Goal: Submit feedback/report problem: Provide input to the site owners about the experience or issues

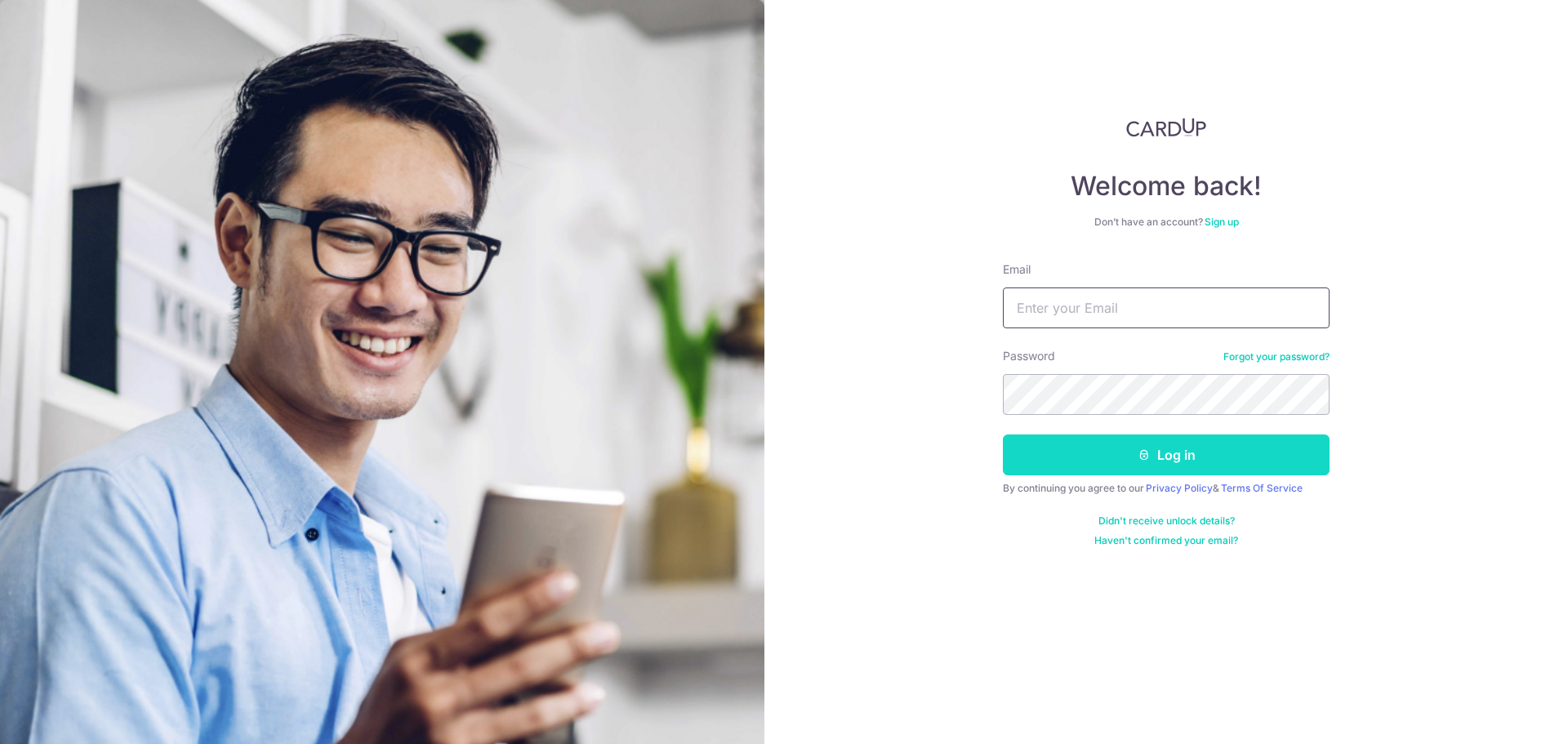
type input "[EMAIL_ADDRESS][DOMAIN_NAME]"
click at [1073, 449] on button "Log in" at bounding box center [1166, 454] width 327 height 40
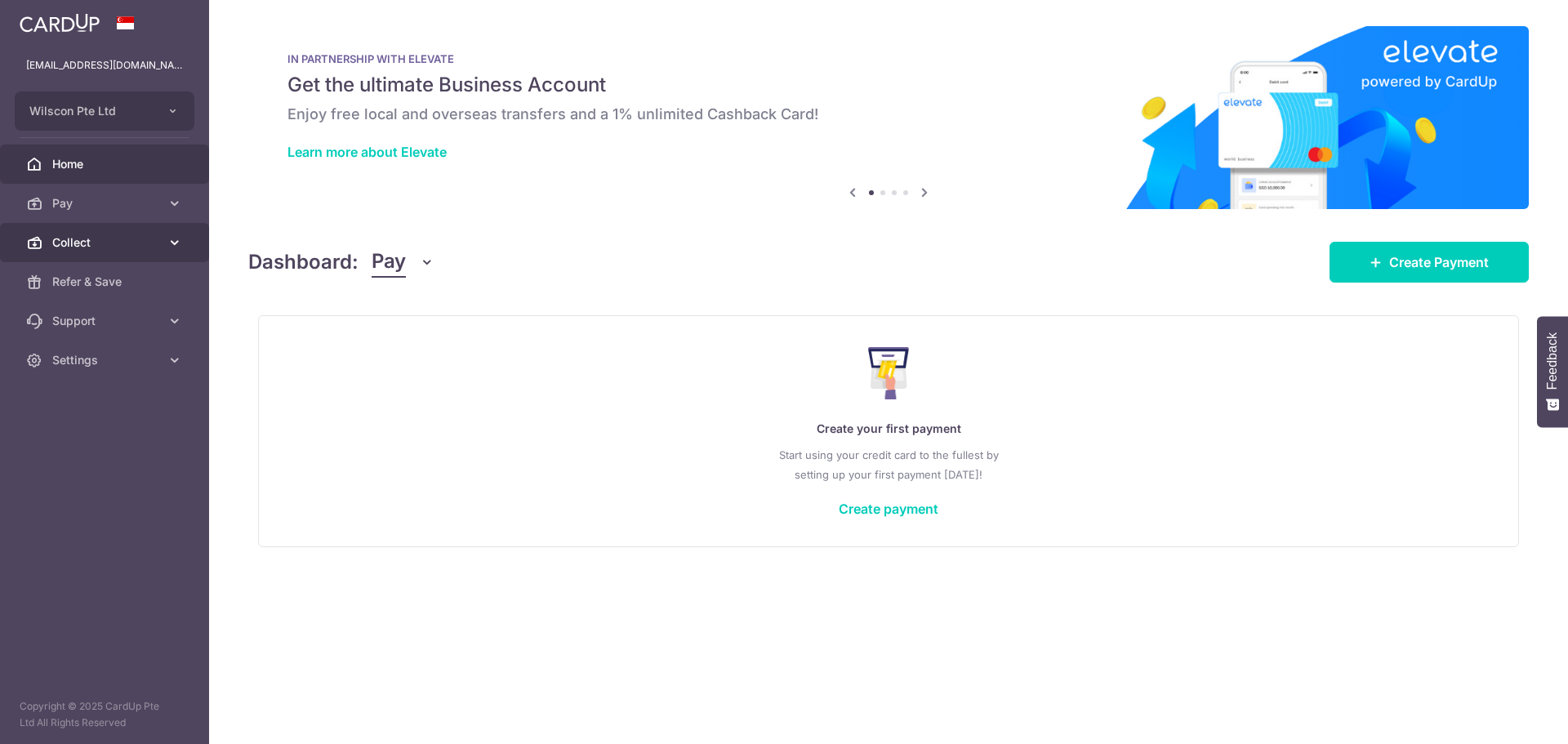
click at [110, 248] on span "Collect" at bounding box center [106, 242] width 108 height 16
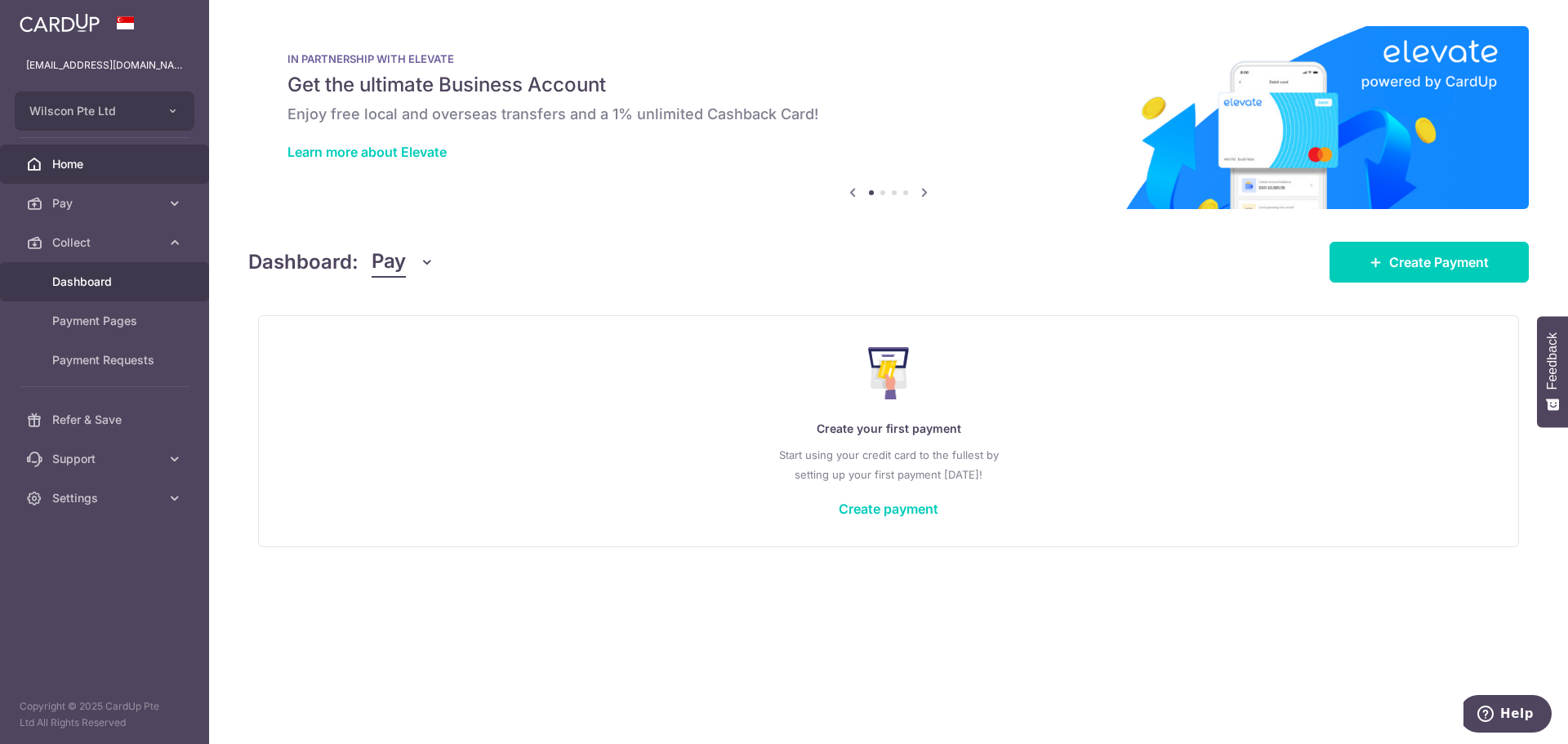
click at [136, 288] on span "Dashboard" at bounding box center [106, 281] width 108 height 16
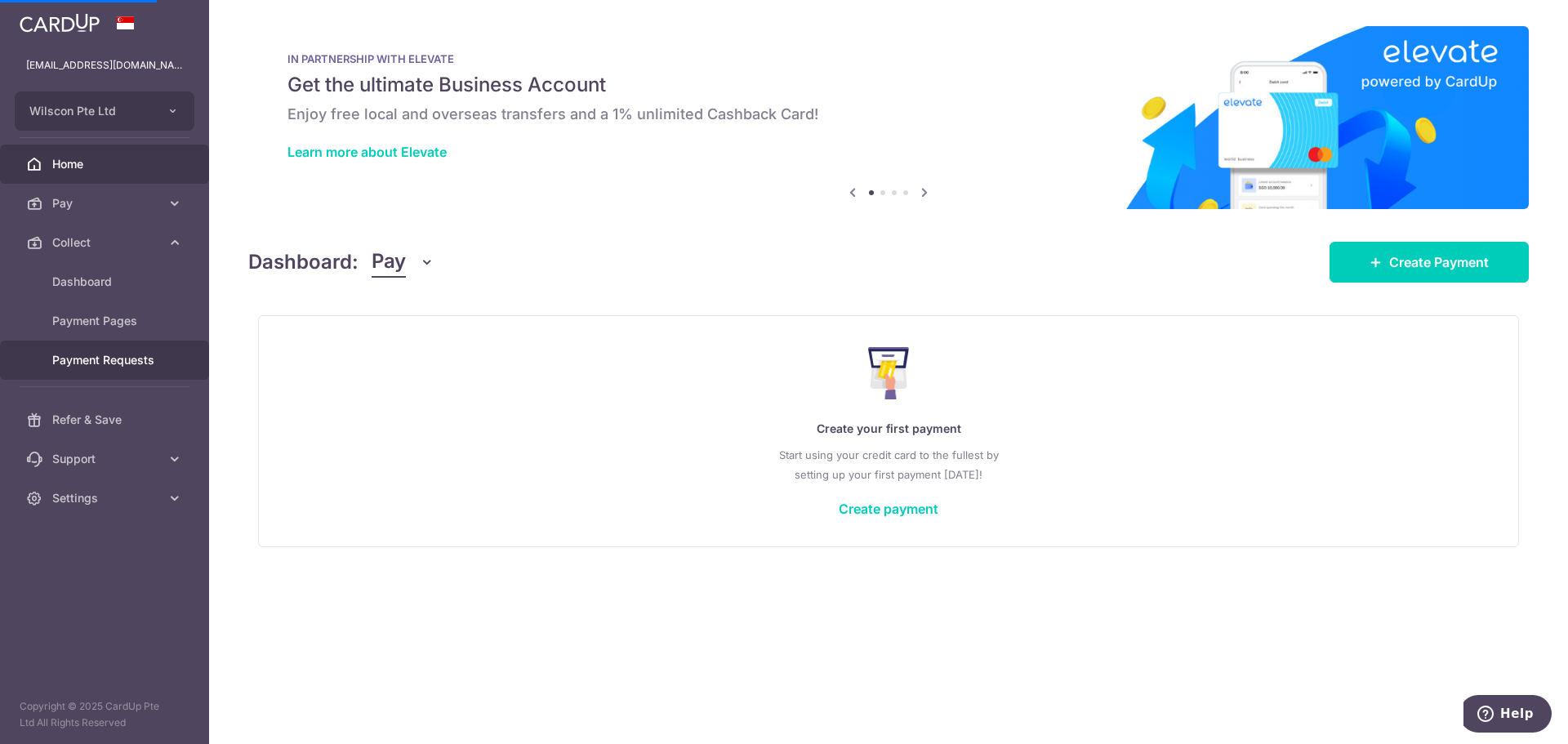
click at [115, 356] on span "Payment Requests" at bounding box center [106, 359] width 108 height 16
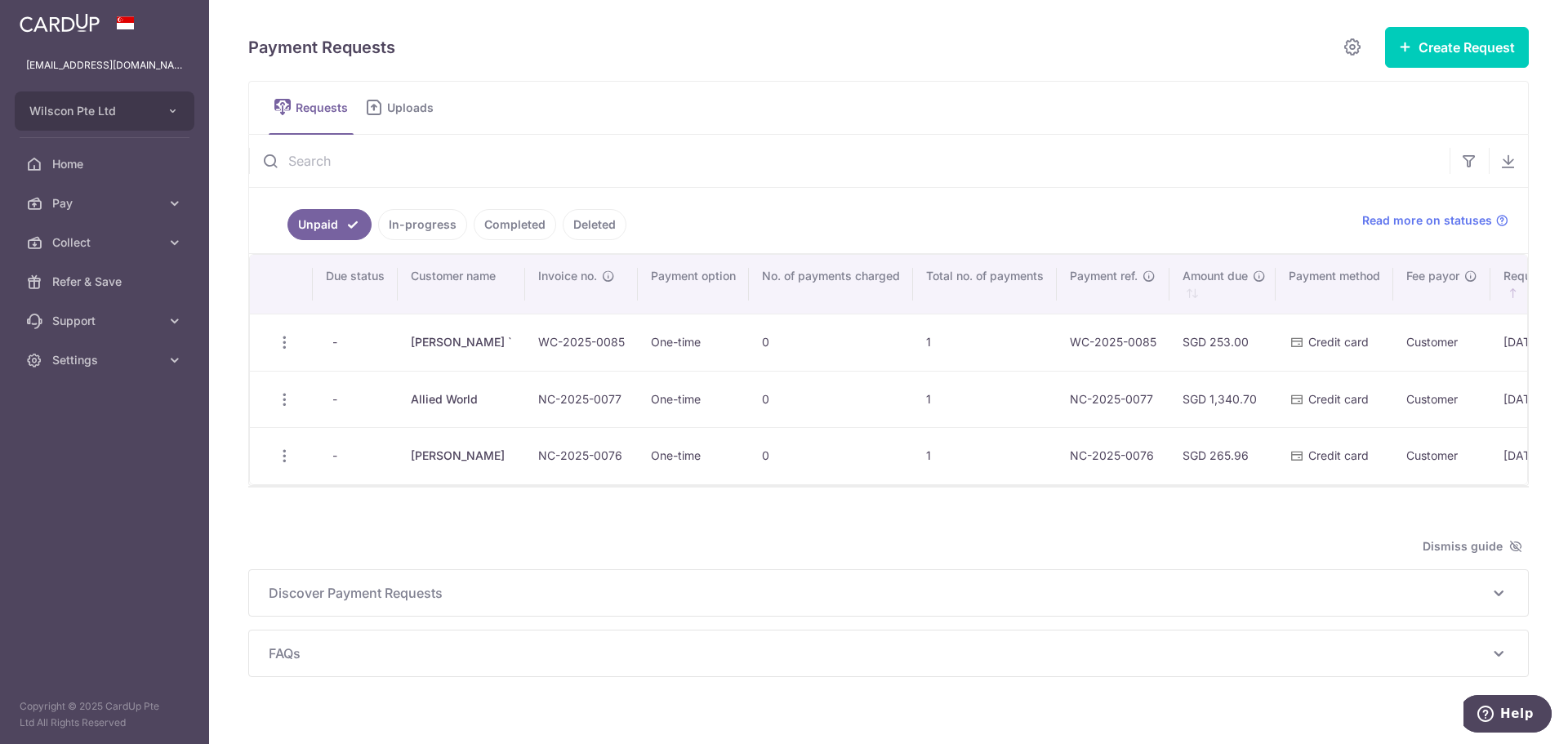
click at [413, 230] on link "In-progress" at bounding box center [423, 224] width 89 height 31
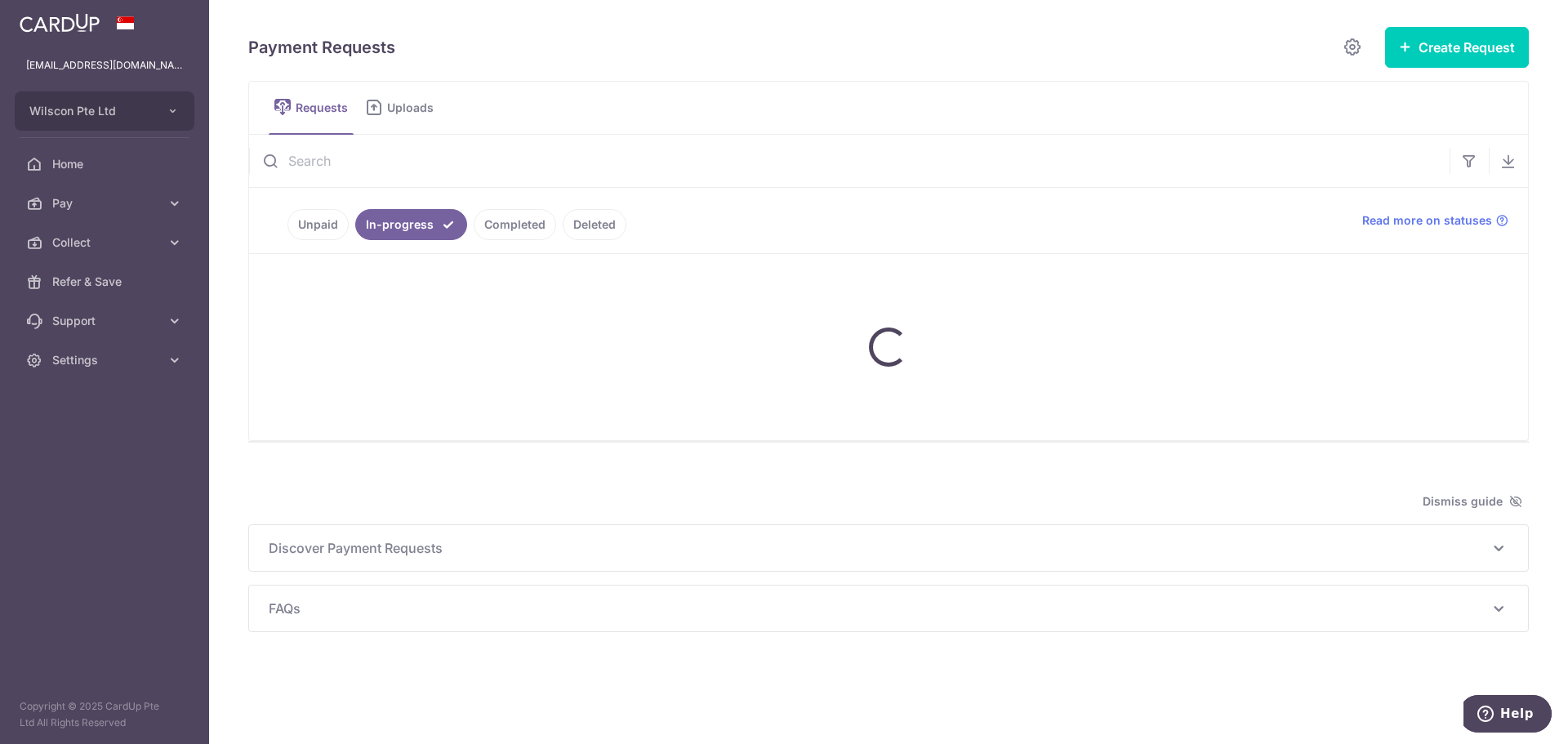
click at [504, 226] on link "Completed" at bounding box center [515, 224] width 83 height 31
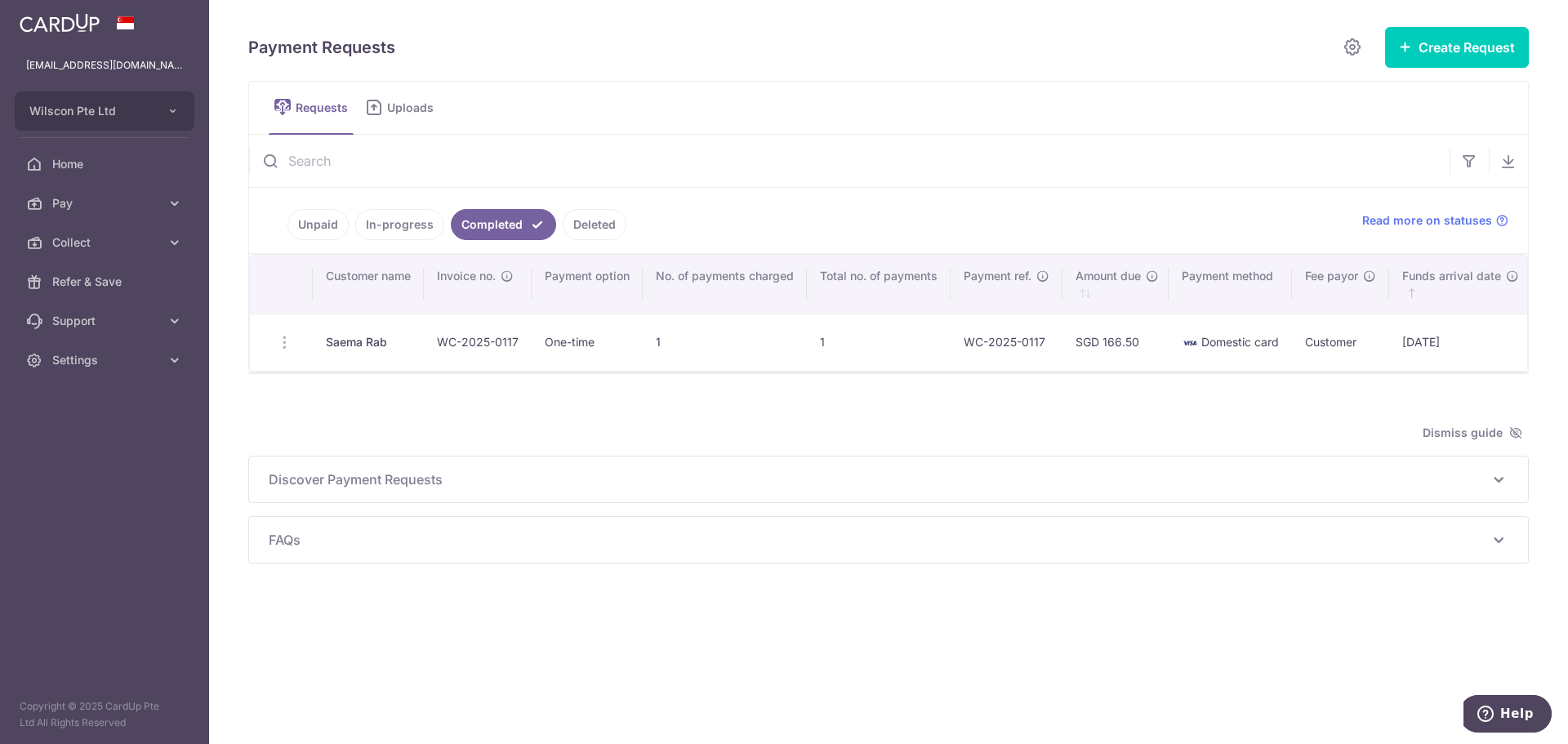
scroll to position [0, 475]
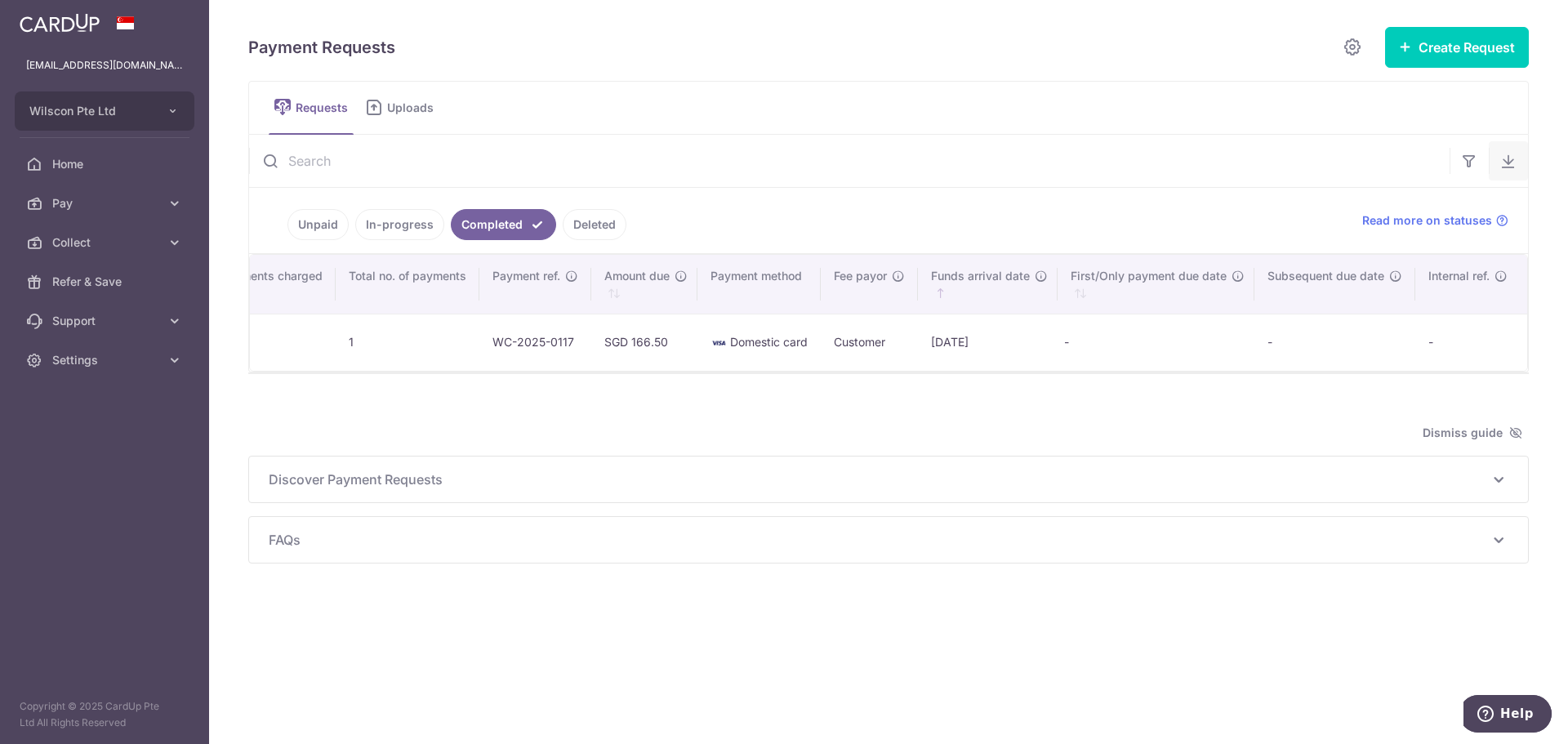
click at [1495, 163] on button "button" at bounding box center [1509, 161] width 40 height 40
click at [1430, 28] on button "Create Request" at bounding box center [1457, 47] width 144 height 40
click at [1505, 214] on icon at bounding box center [1502, 220] width 13 height 13
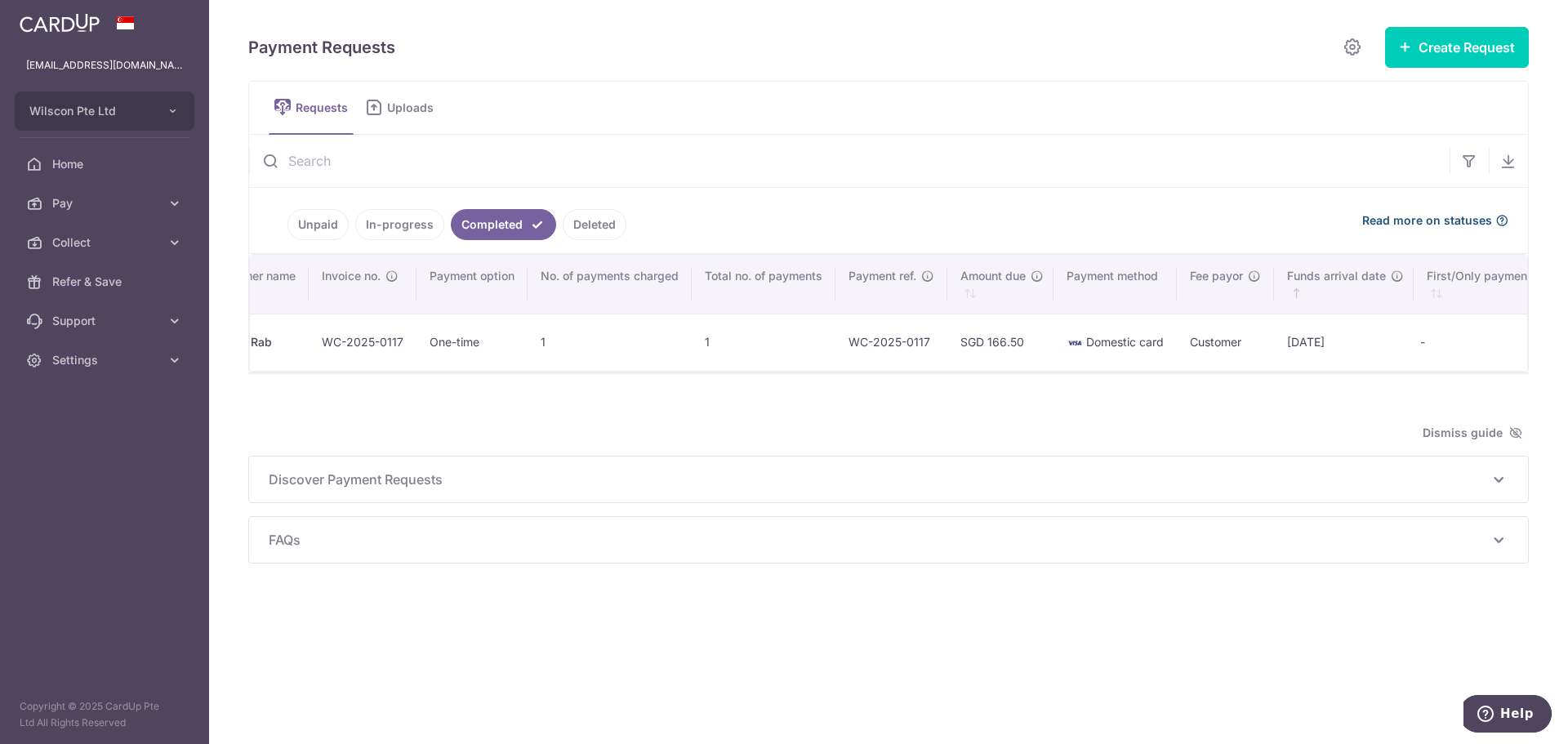
scroll to position [0, 0]
click at [281, 343] on td "Update Request Share Request" at bounding box center [281, 341] width 63 height 57
click at [285, 342] on td "Update Request Share Request" at bounding box center [281, 341] width 63 height 57
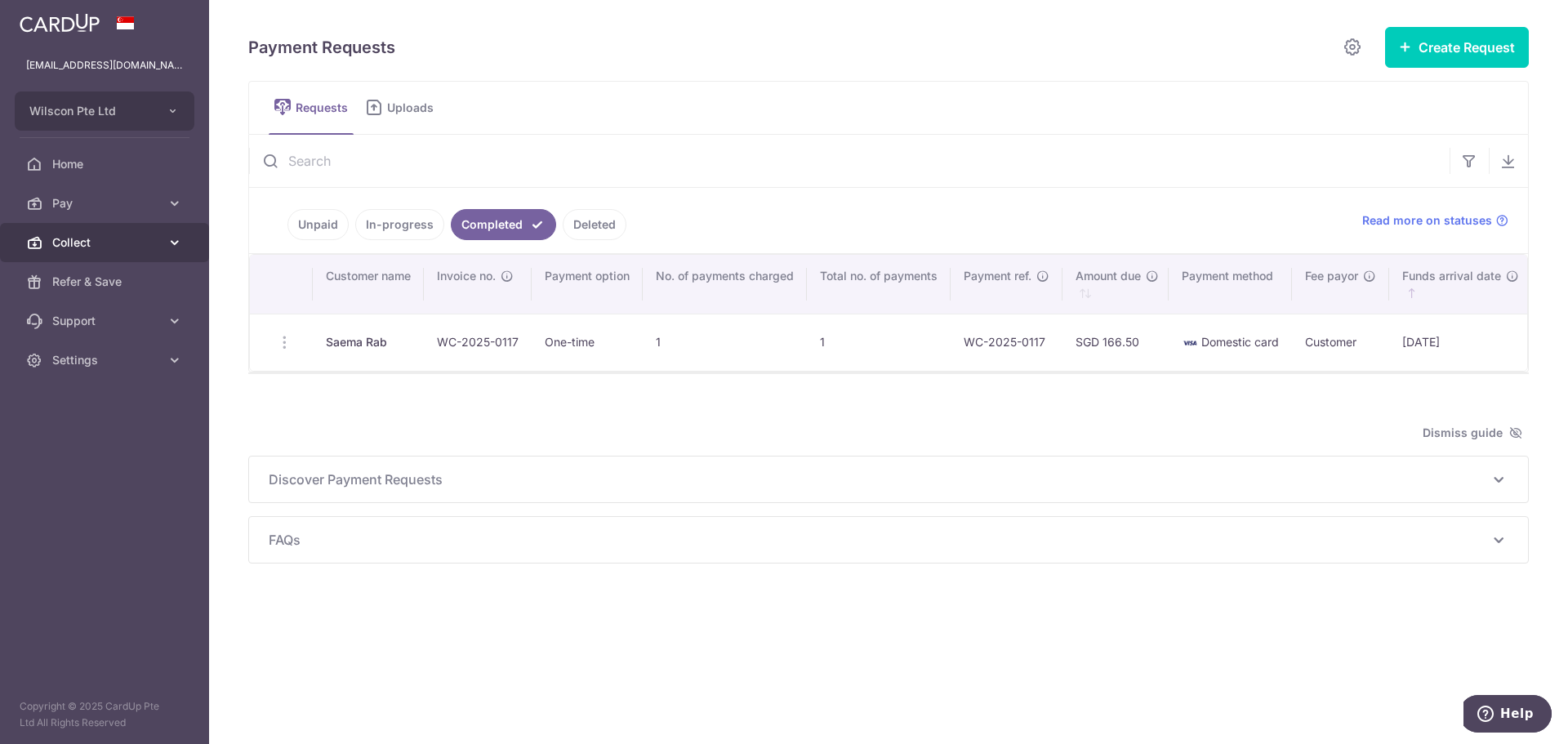
click at [71, 240] on span "Collect" at bounding box center [106, 242] width 108 height 16
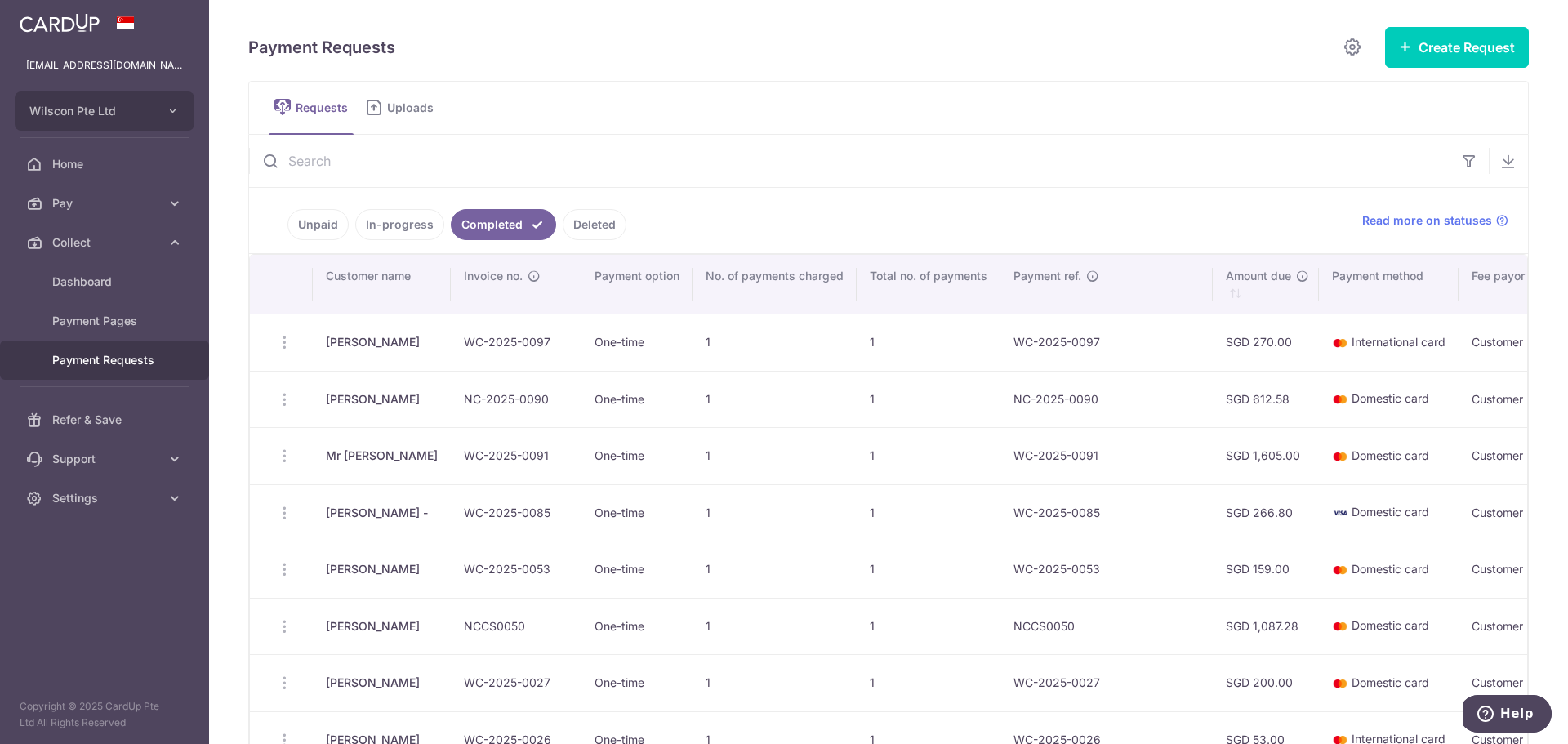
click at [419, 235] on link "In-progress" at bounding box center [400, 224] width 89 height 31
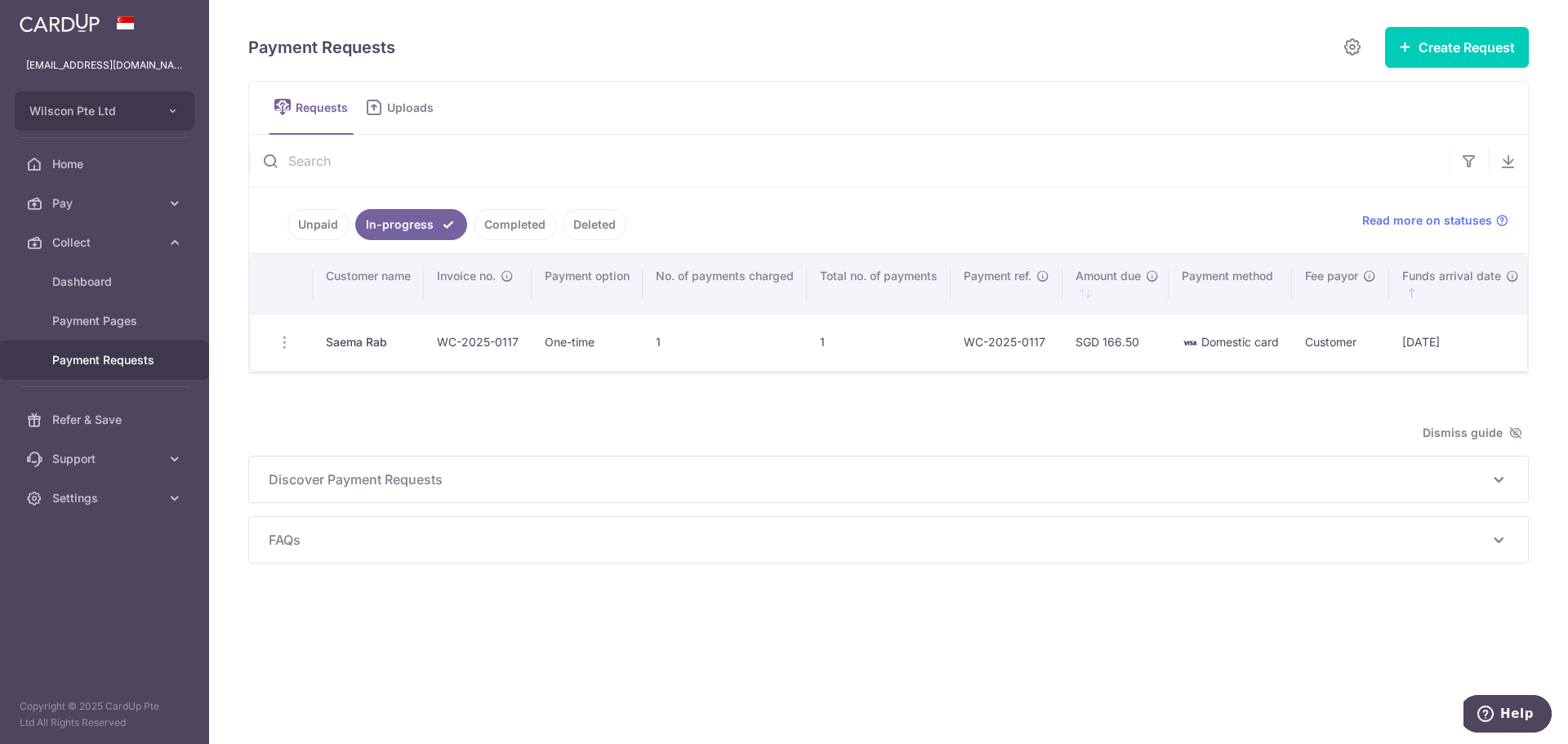
click at [281, 339] on td "Update Request Share Request" at bounding box center [281, 341] width 63 height 57
click at [282, 342] on td "Update Request Share Request" at bounding box center [281, 341] width 63 height 57
click at [285, 344] on td "Update Request Share Request" at bounding box center [281, 341] width 63 height 57
click at [122, 316] on span "Payment Pages" at bounding box center [106, 320] width 108 height 16
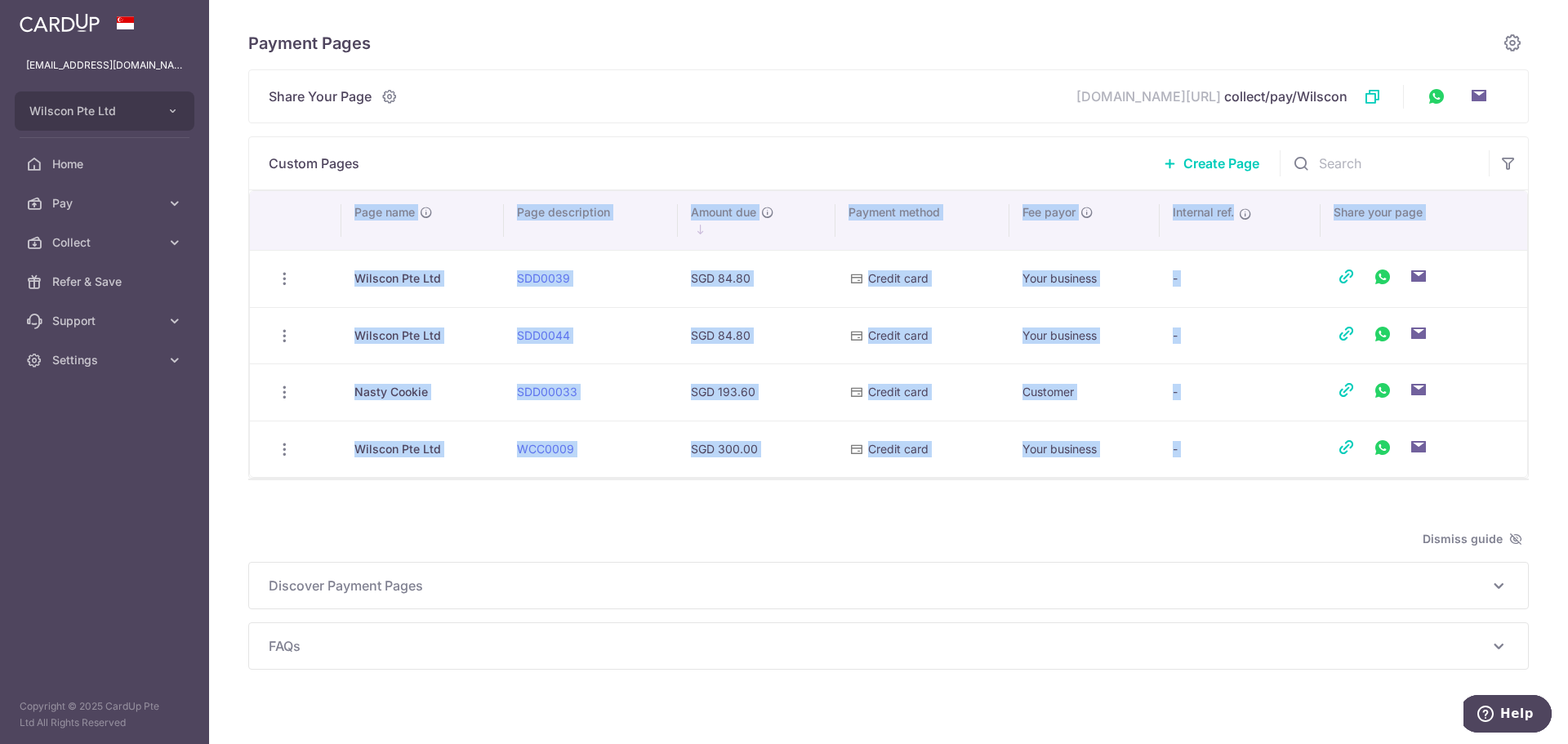
drag, startPoint x: 749, startPoint y: 478, endPoint x: 686, endPoint y: 479, distance: 63.0
click at [686, 479] on div "Custom Pages Create Page Search: Page name Page description Amount due Payment …" at bounding box center [888, 308] width 1281 height 343
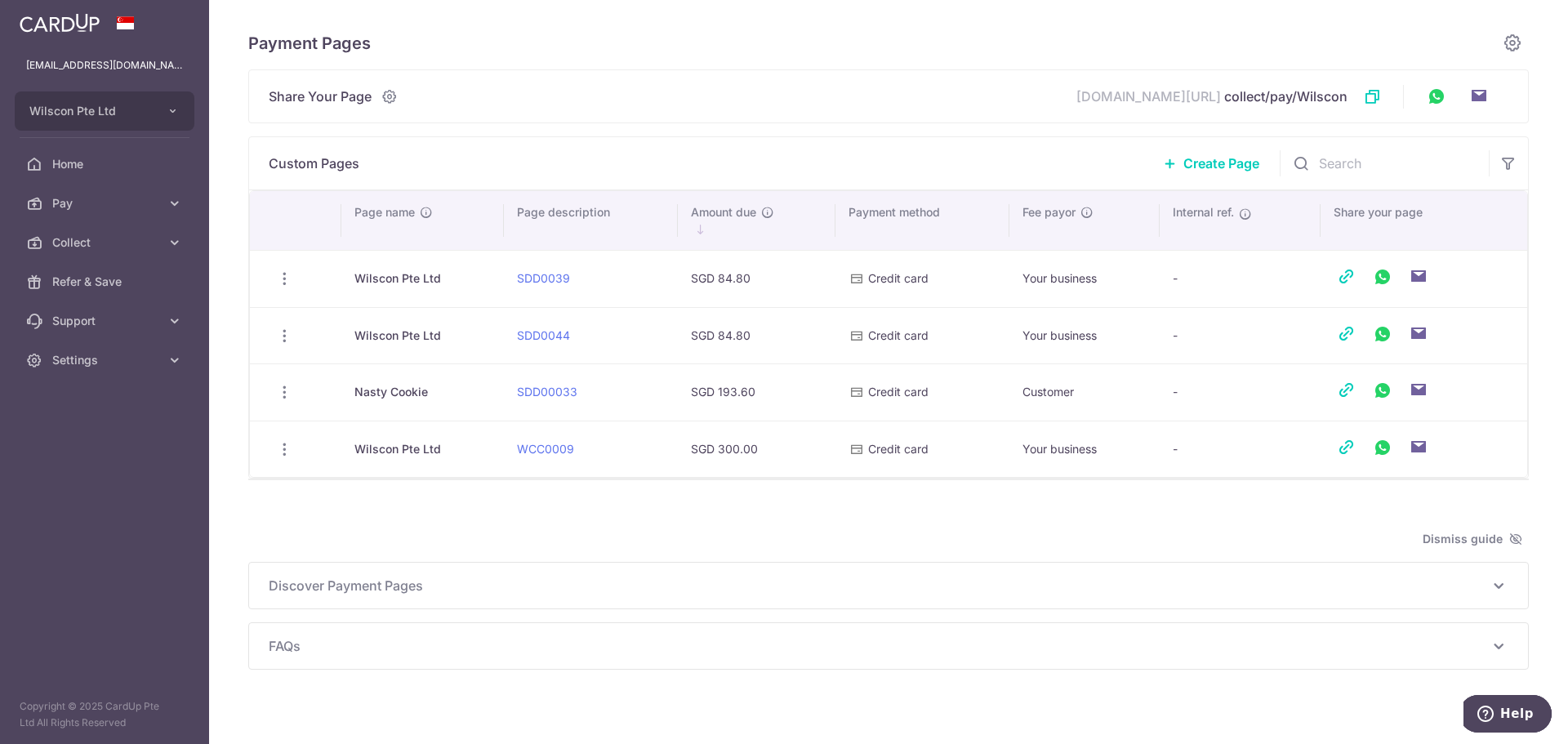
click at [646, 504] on div "Payment Pages Share Your Page app.cardup.co/ collect/pay/Wilscon Link to page c…" at bounding box center [888, 348] width 1281 height 643
click at [553, 274] on link "SDD0039" at bounding box center [543, 277] width 53 height 14
click at [138, 247] on span "Collect" at bounding box center [106, 242] width 108 height 16
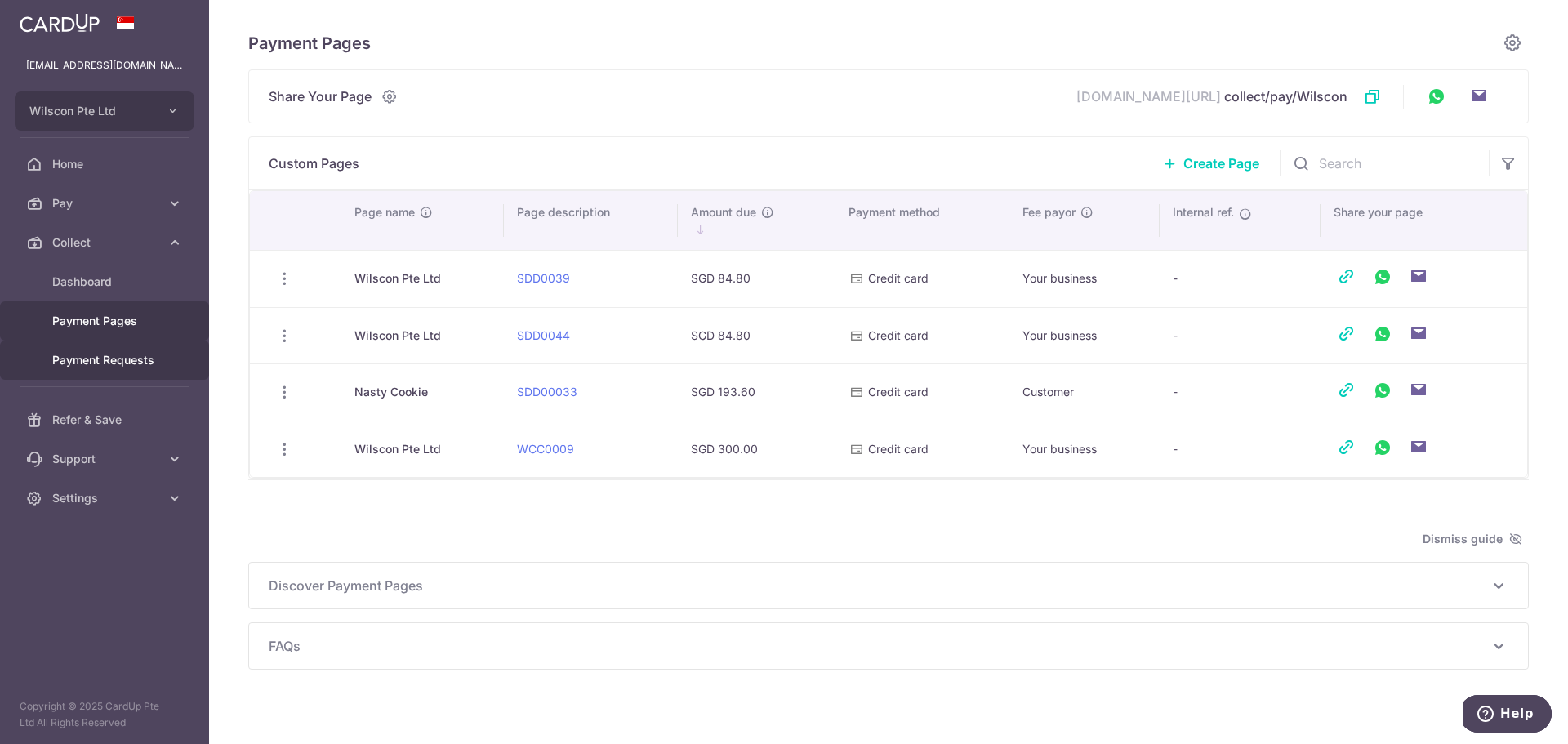
click at [110, 372] on link "Payment Requests" at bounding box center [104, 360] width 209 height 40
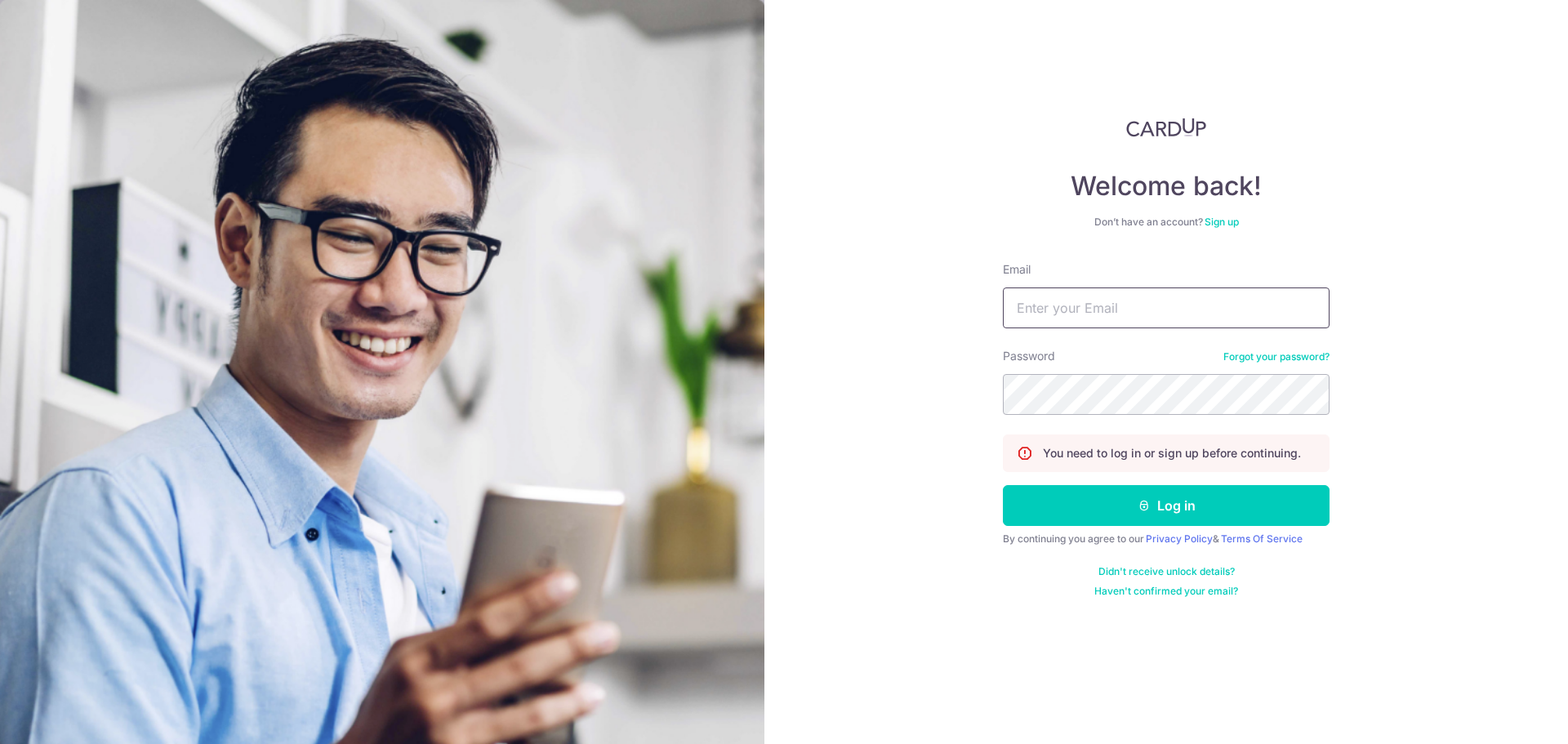
type input "[EMAIL_ADDRESS][DOMAIN_NAME]"
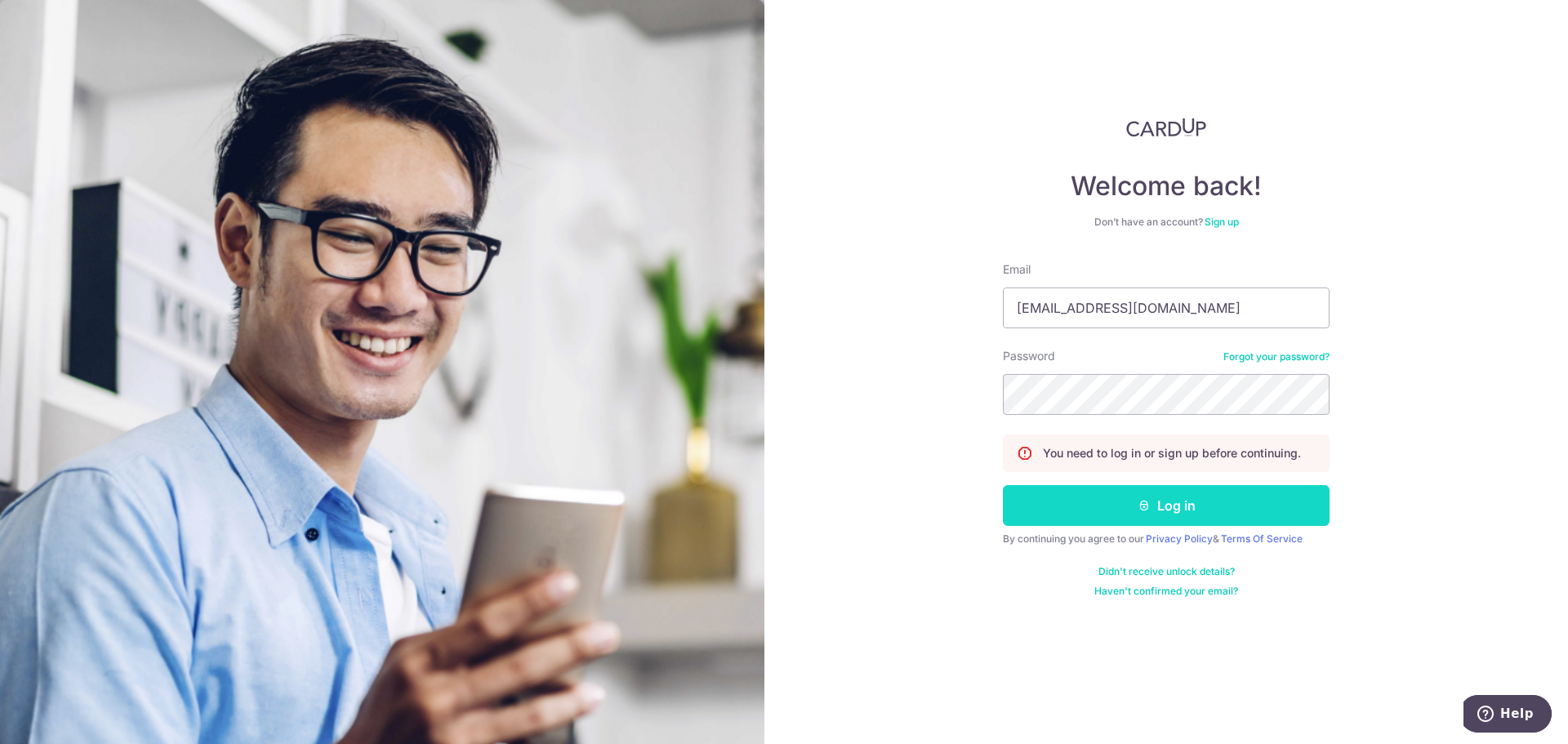
click at [1157, 492] on button "Log in" at bounding box center [1166, 505] width 327 height 40
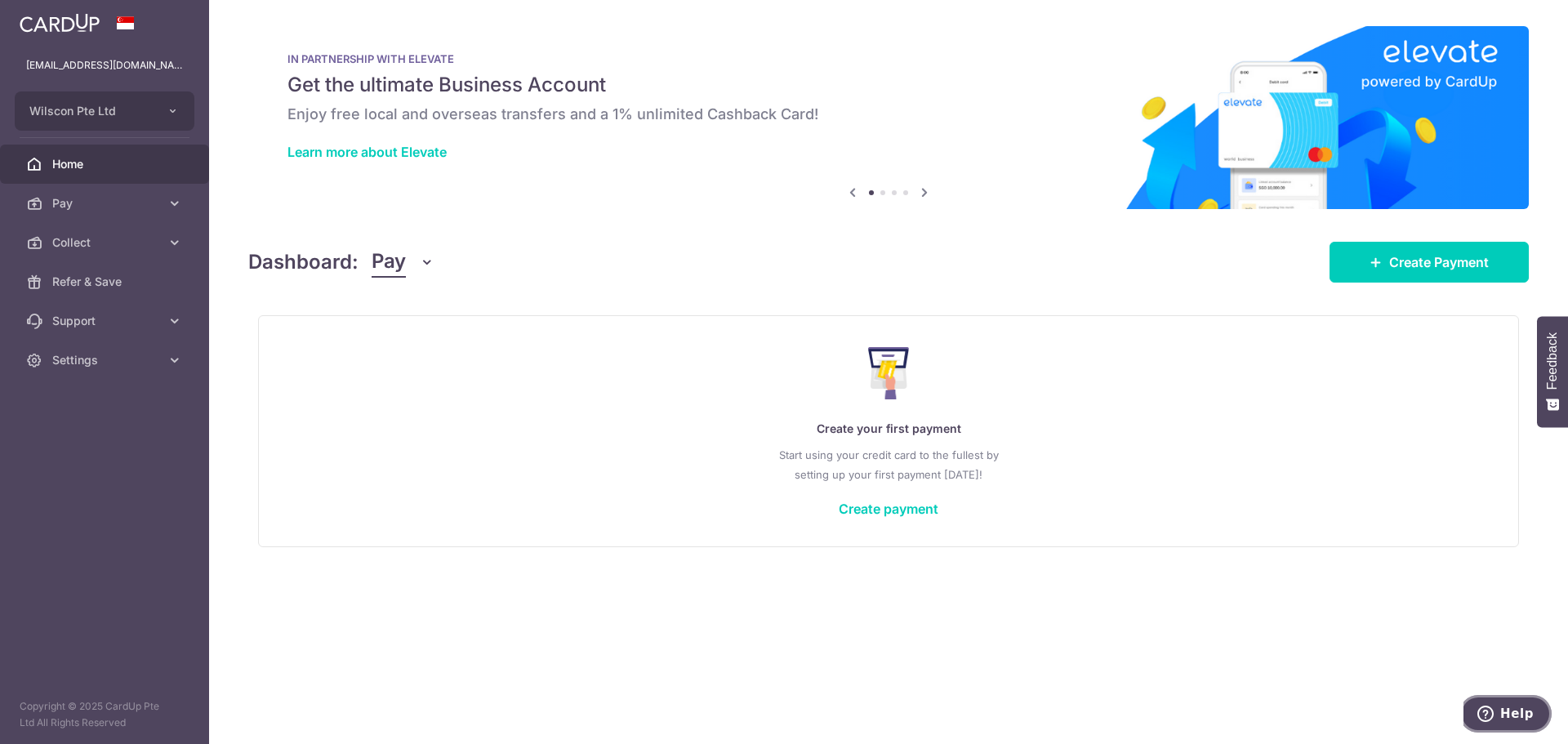
click at [1500, 707] on span "Help" at bounding box center [1489, 713] width 23 height 16
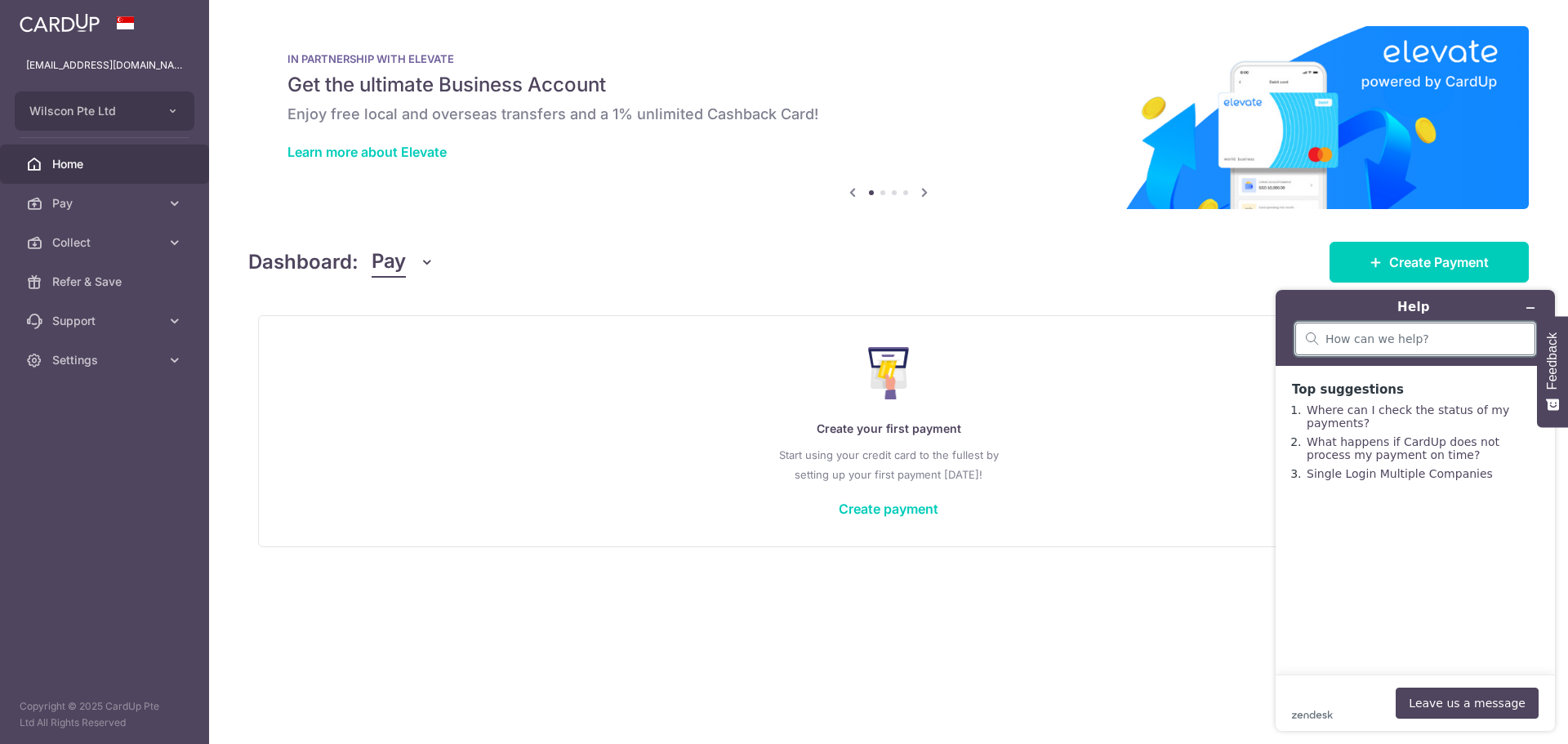
click at [1393, 336] on input "search" at bounding box center [1426, 339] width 200 height 15
click at [1508, 707] on button "Leave us a message" at bounding box center [1467, 703] width 143 height 31
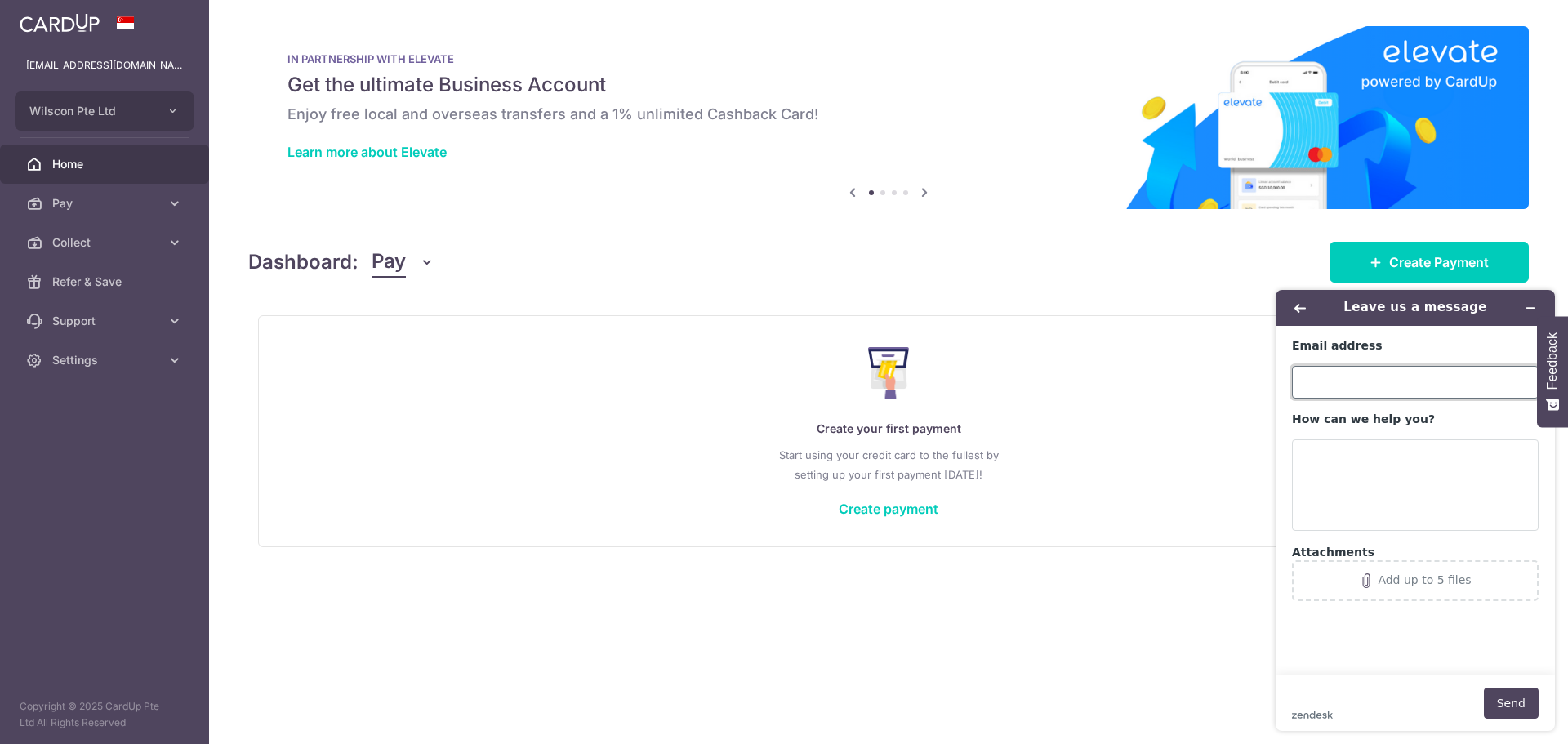
click at [1391, 378] on input "Email address" at bounding box center [1416, 382] width 247 height 33
type input "delivery@nastycookie.com"
click at [1397, 449] on textarea "How can we help you?" at bounding box center [1416, 484] width 247 height 91
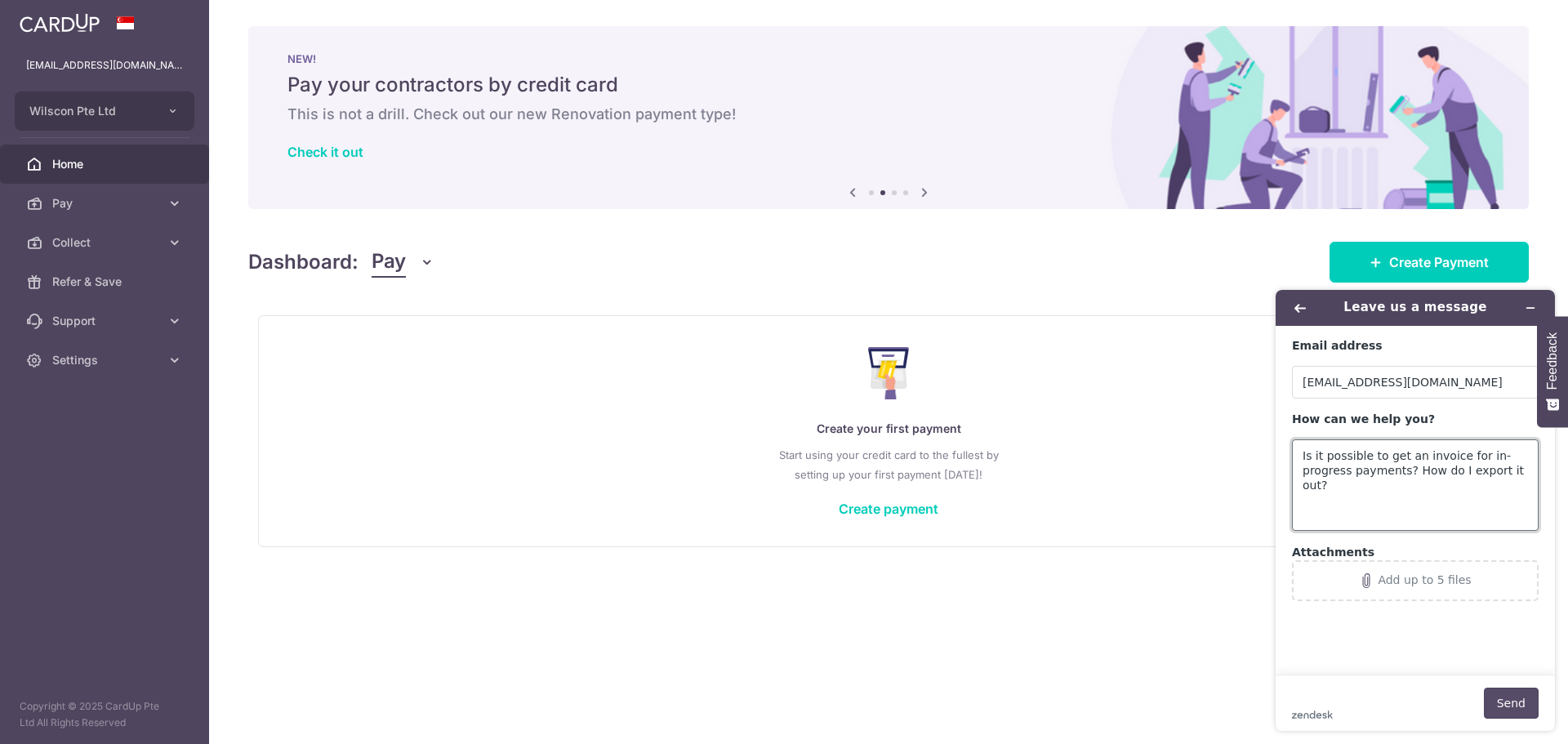
type textarea "Is it possible to get an invoice for in-progress payments? How do I export it o…"
click at [1506, 693] on button "Send" at bounding box center [1512, 703] width 55 height 31
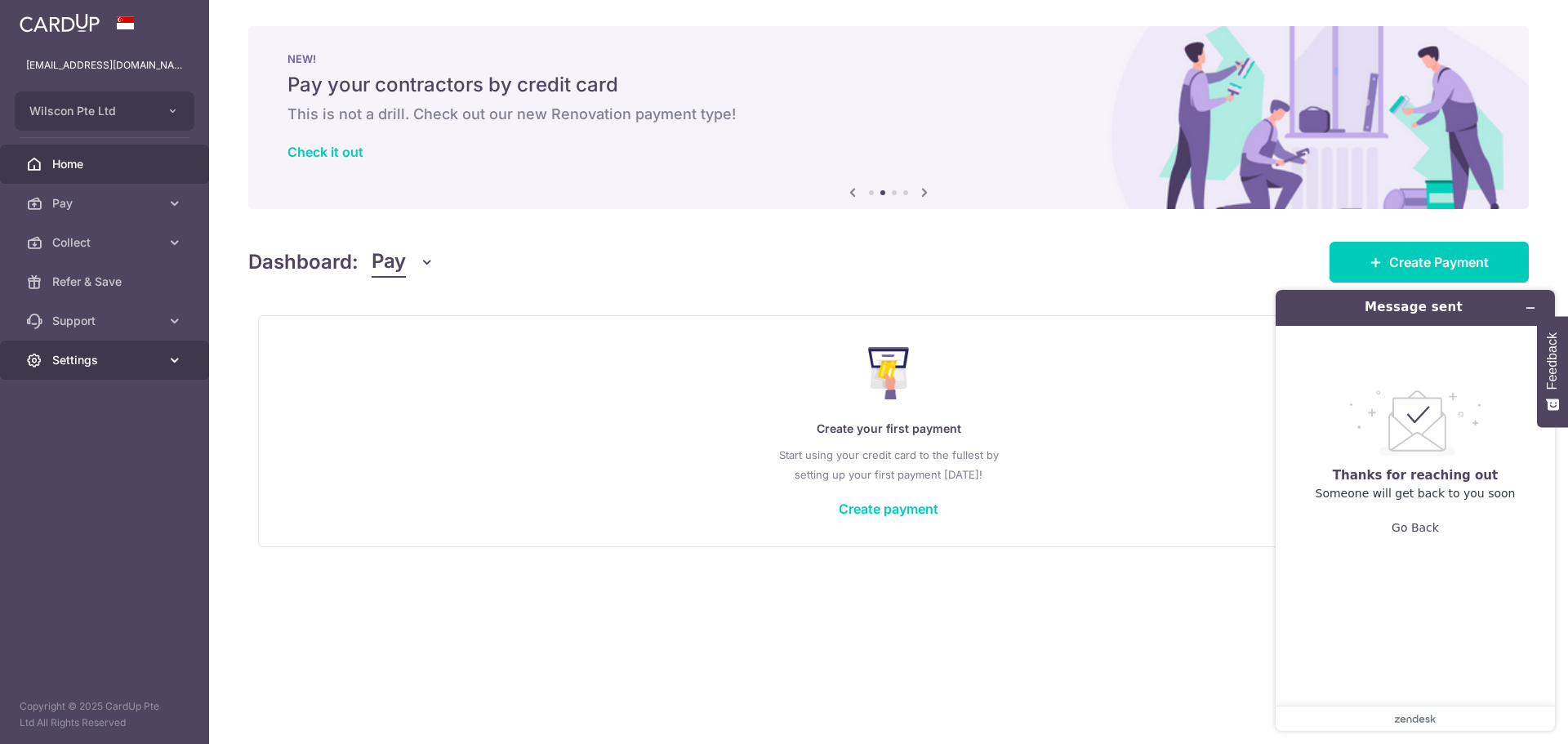
click at [157, 354] on span "Settings" at bounding box center [106, 359] width 108 height 16
click at [138, 390] on link "Account" at bounding box center [104, 400] width 209 height 40
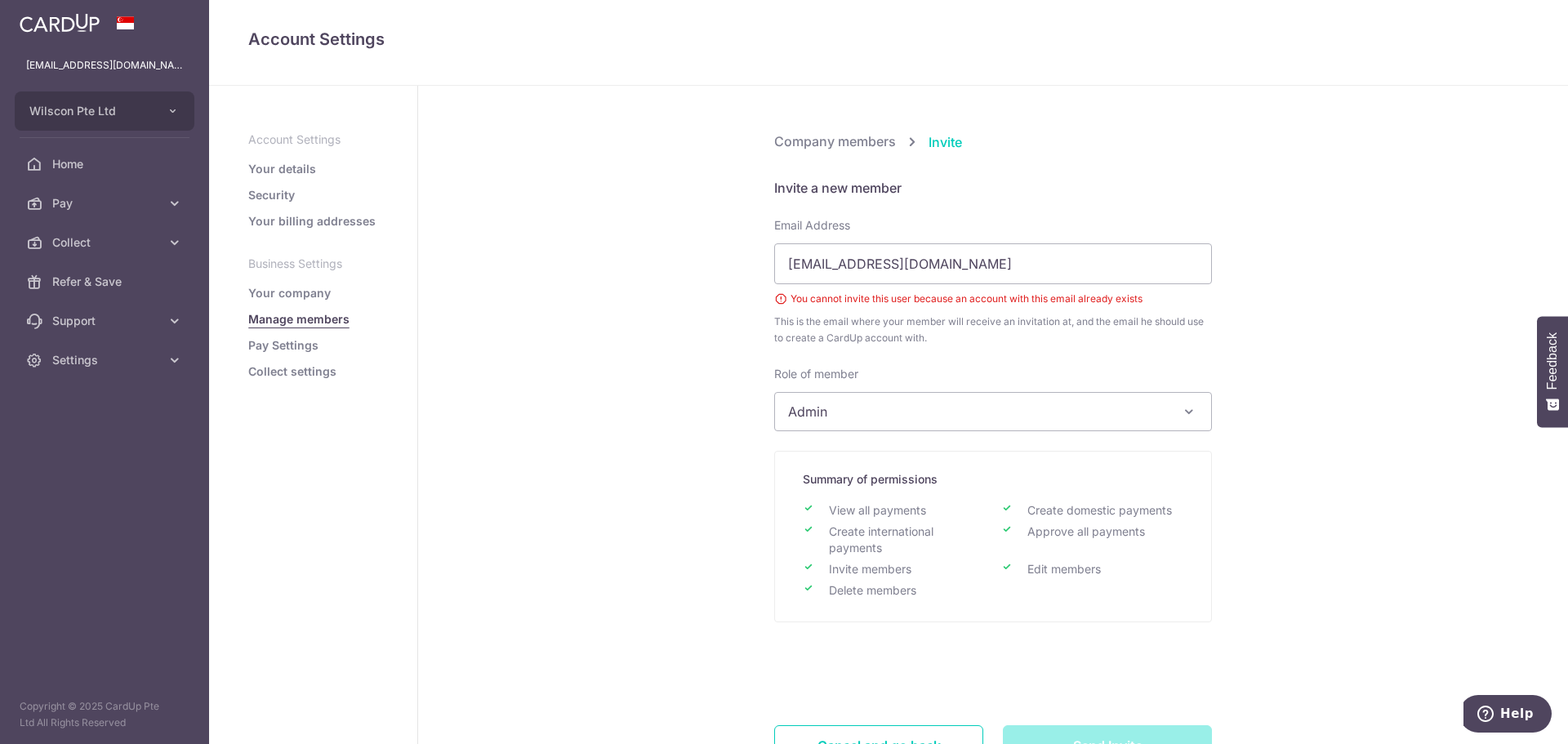
scroll to position [119, 0]
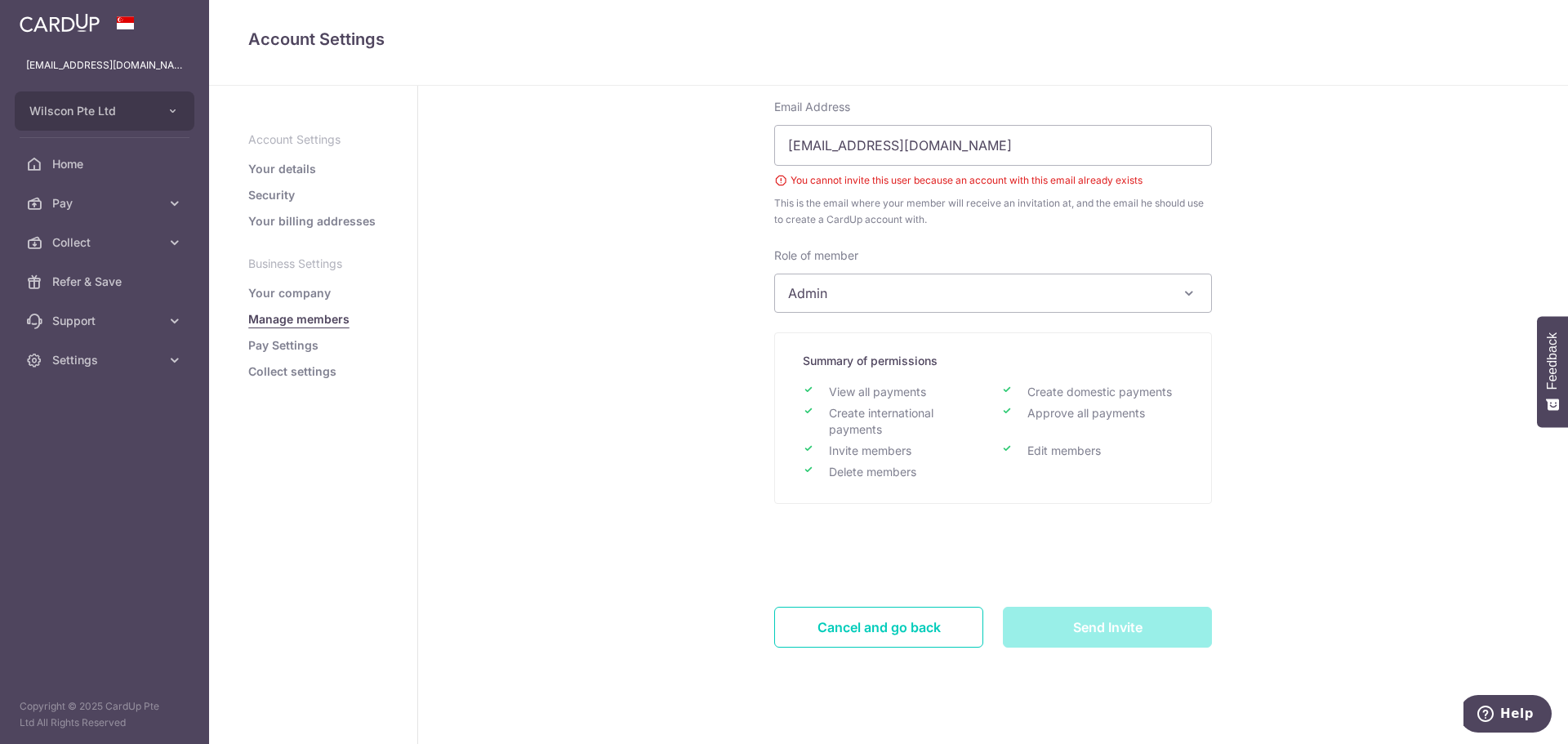
click at [292, 338] on link "Pay Settings" at bounding box center [283, 344] width 71 height 16
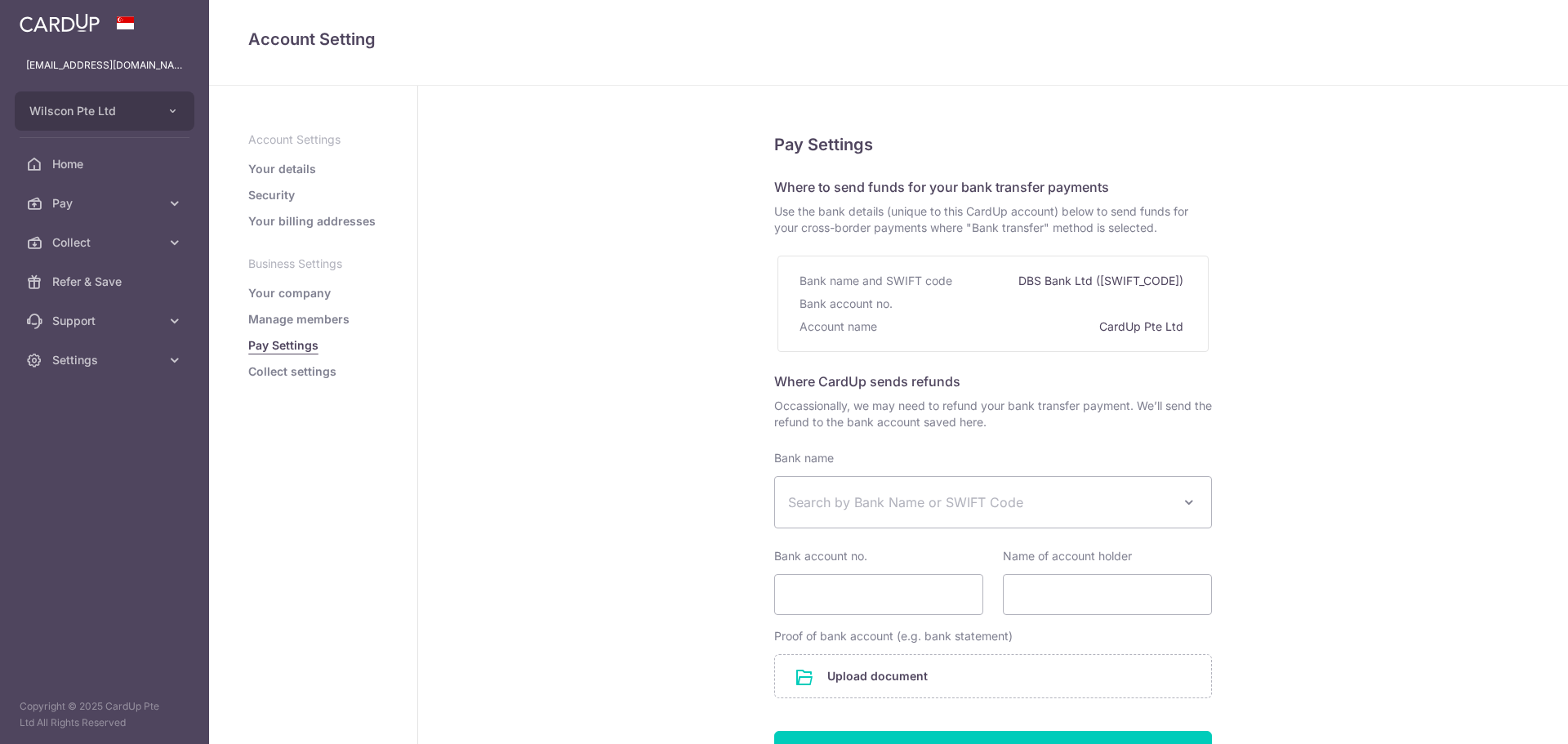
select select
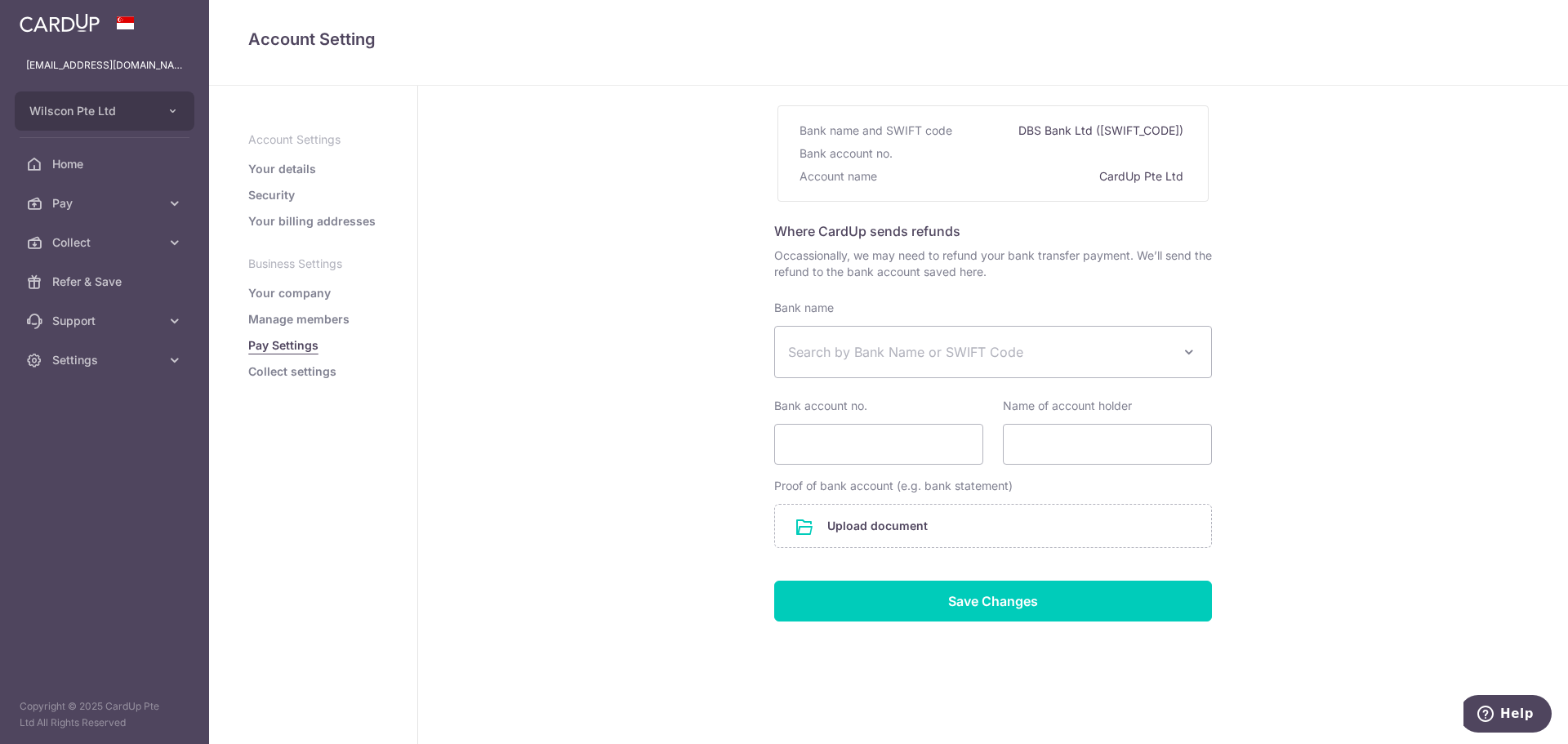
click at [303, 368] on link "Collect settings" at bounding box center [293, 371] width 88 height 16
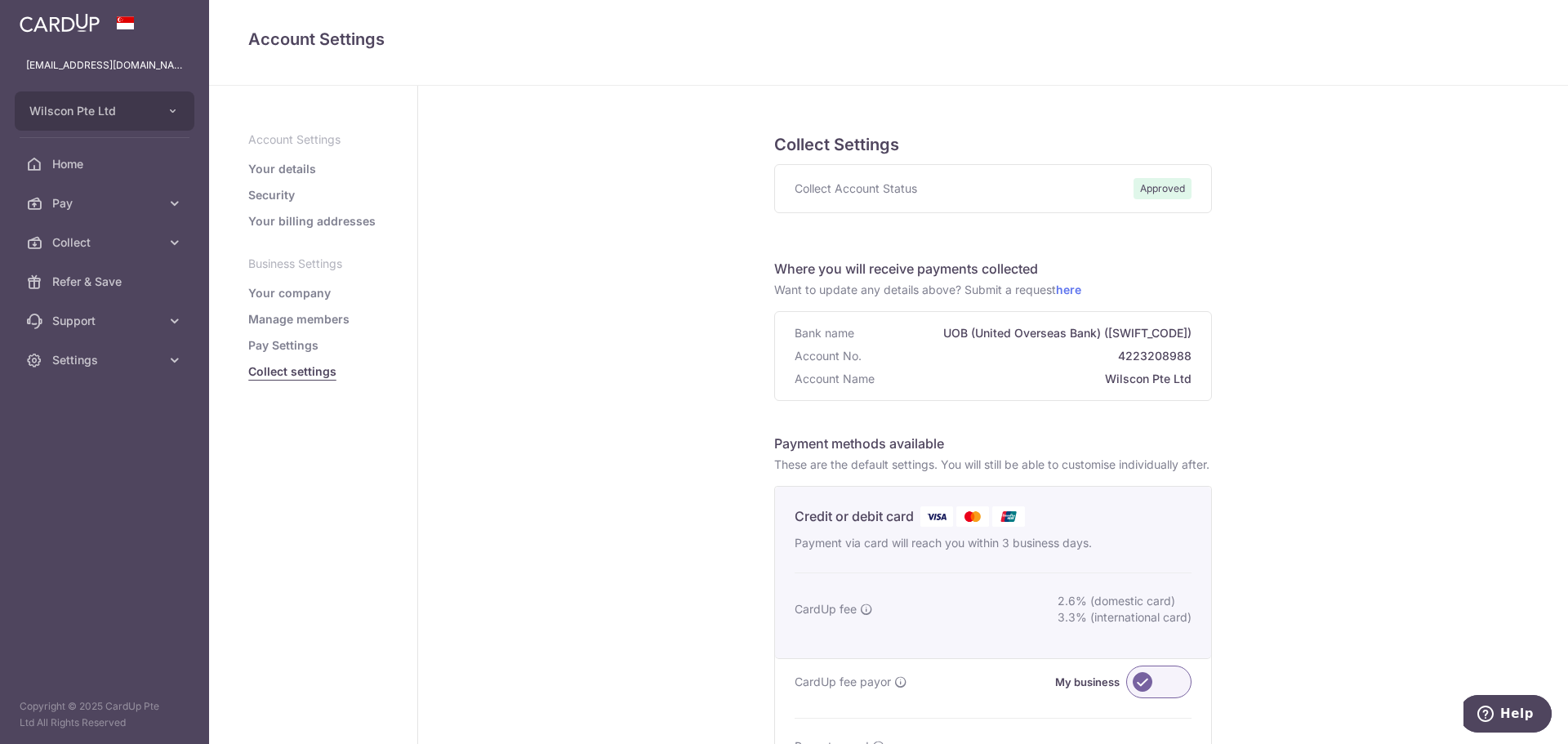
scroll to position [408, 0]
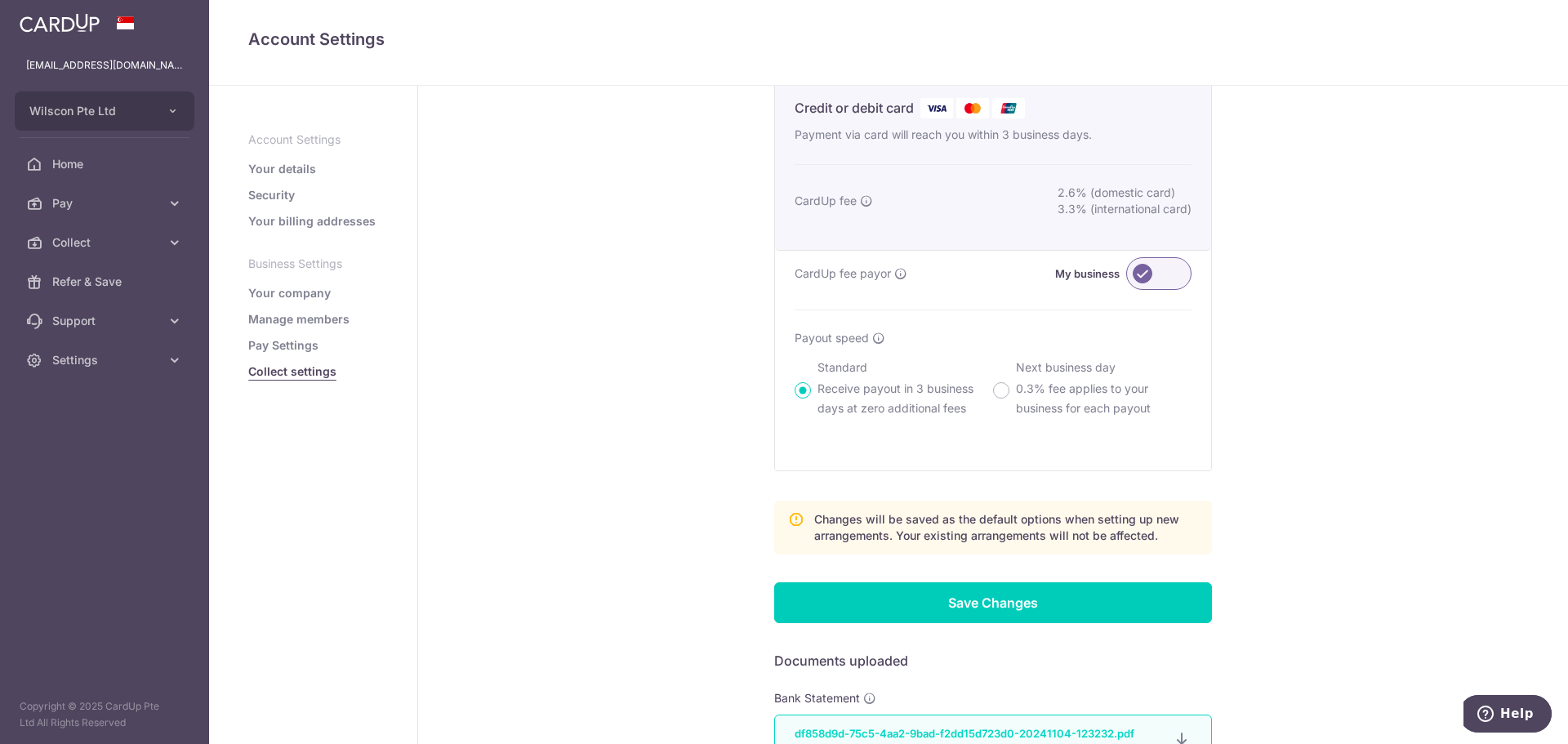
click at [1174, 289] on label at bounding box center [1159, 273] width 65 height 33
click at [0, 0] on input "My business" at bounding box center [0, 0] width 0 height 0
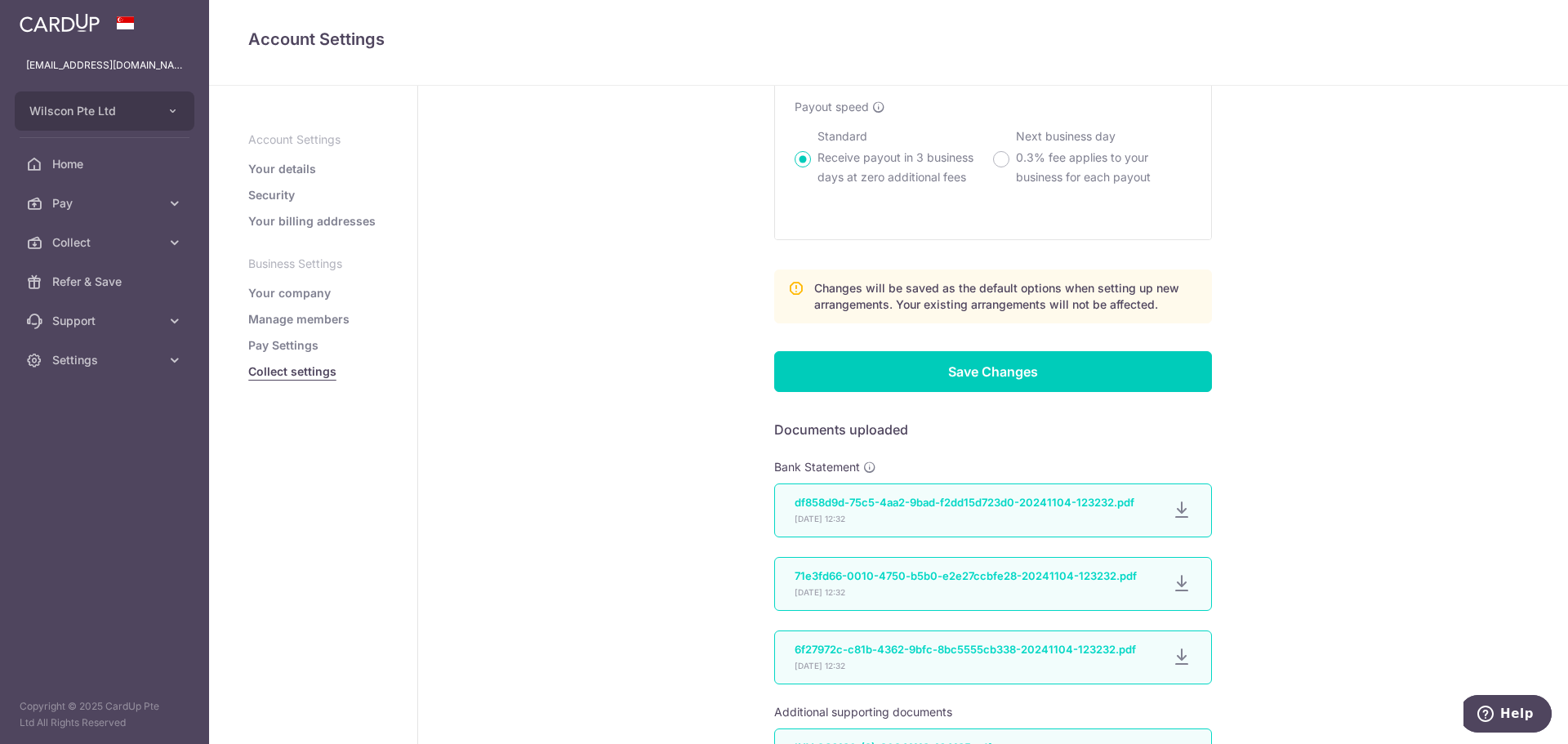
scroll to position [653, 0]
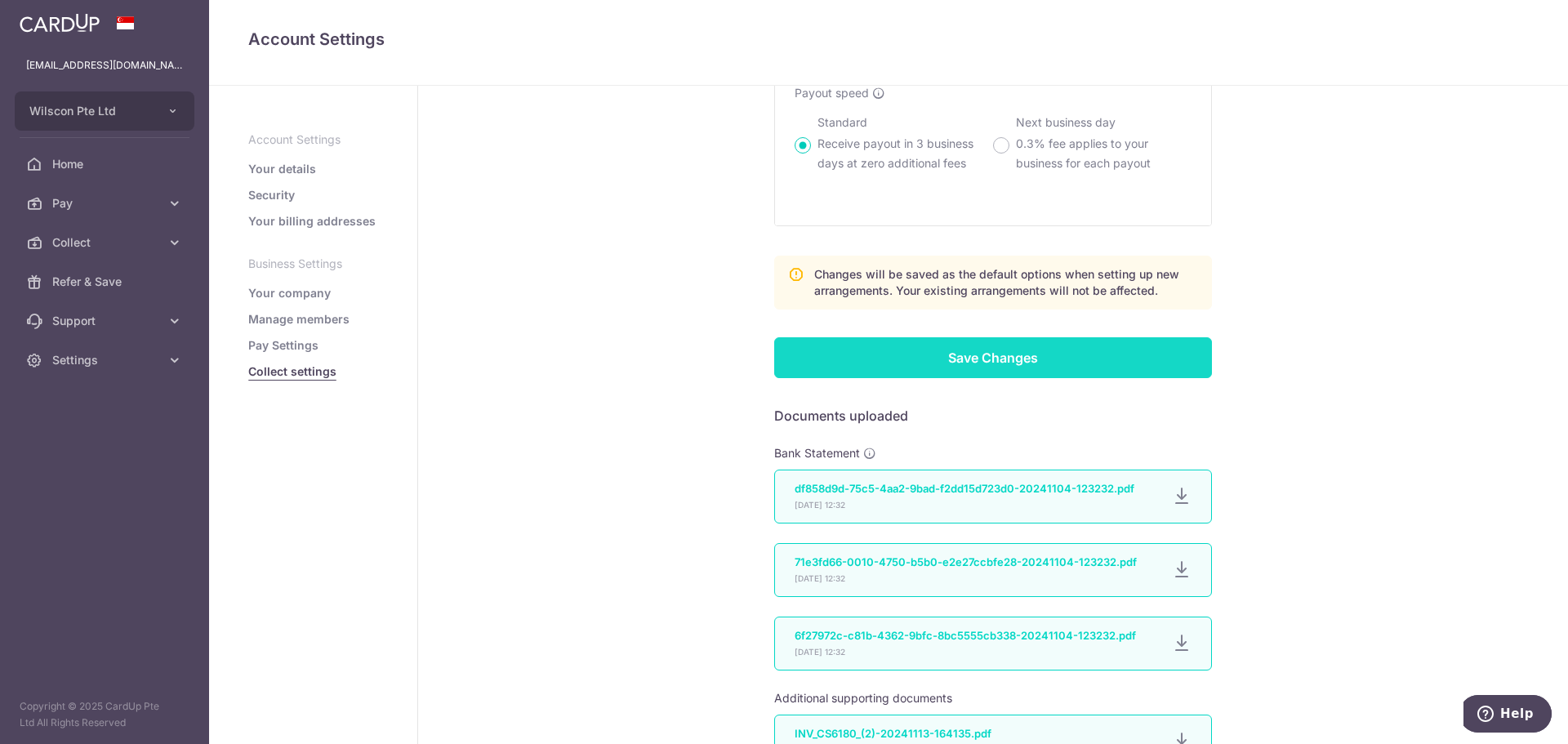
click at [1104, 378] on input "Save Changes" at bounding box center [993, 356] width 438 height 40
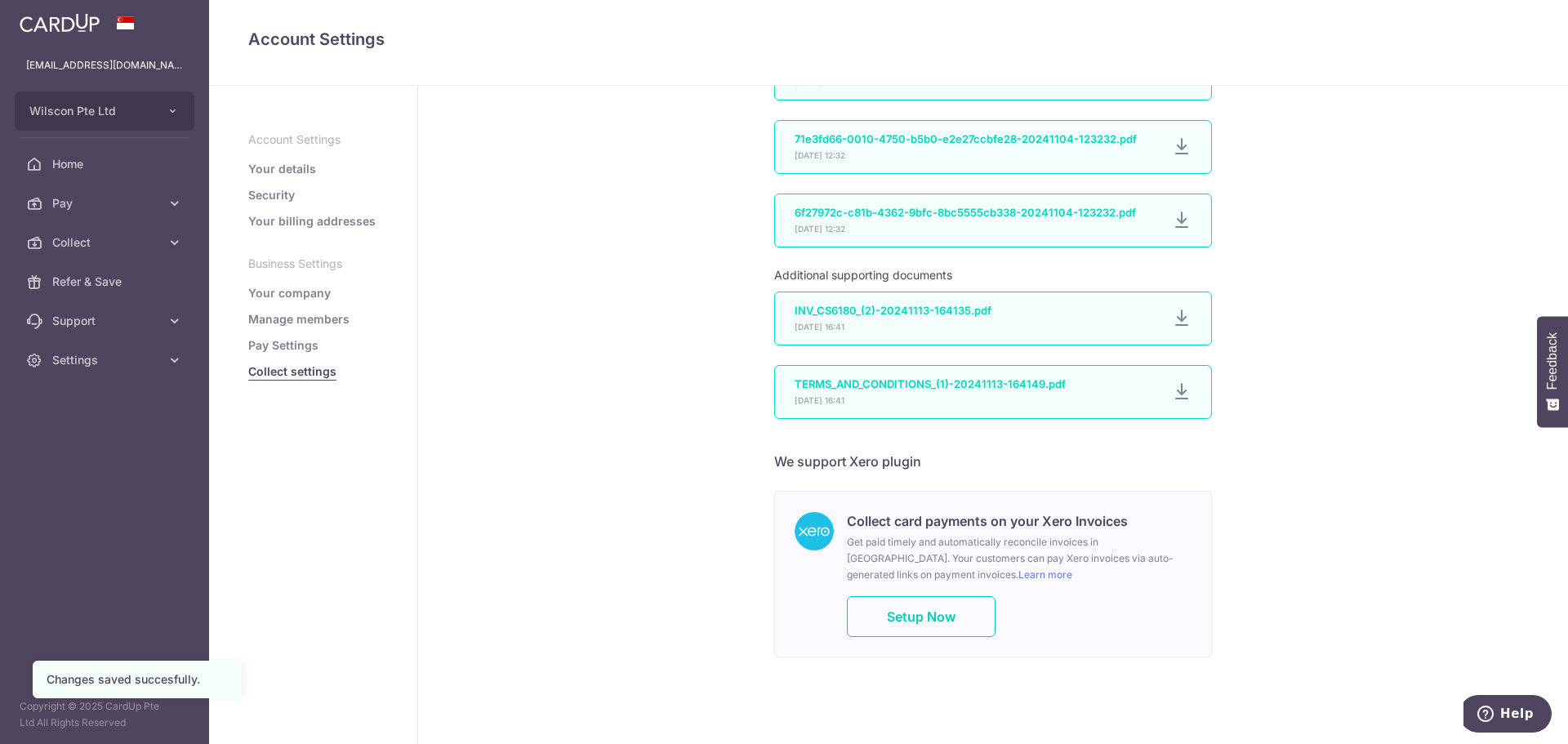
scroll to position [1116, 0]
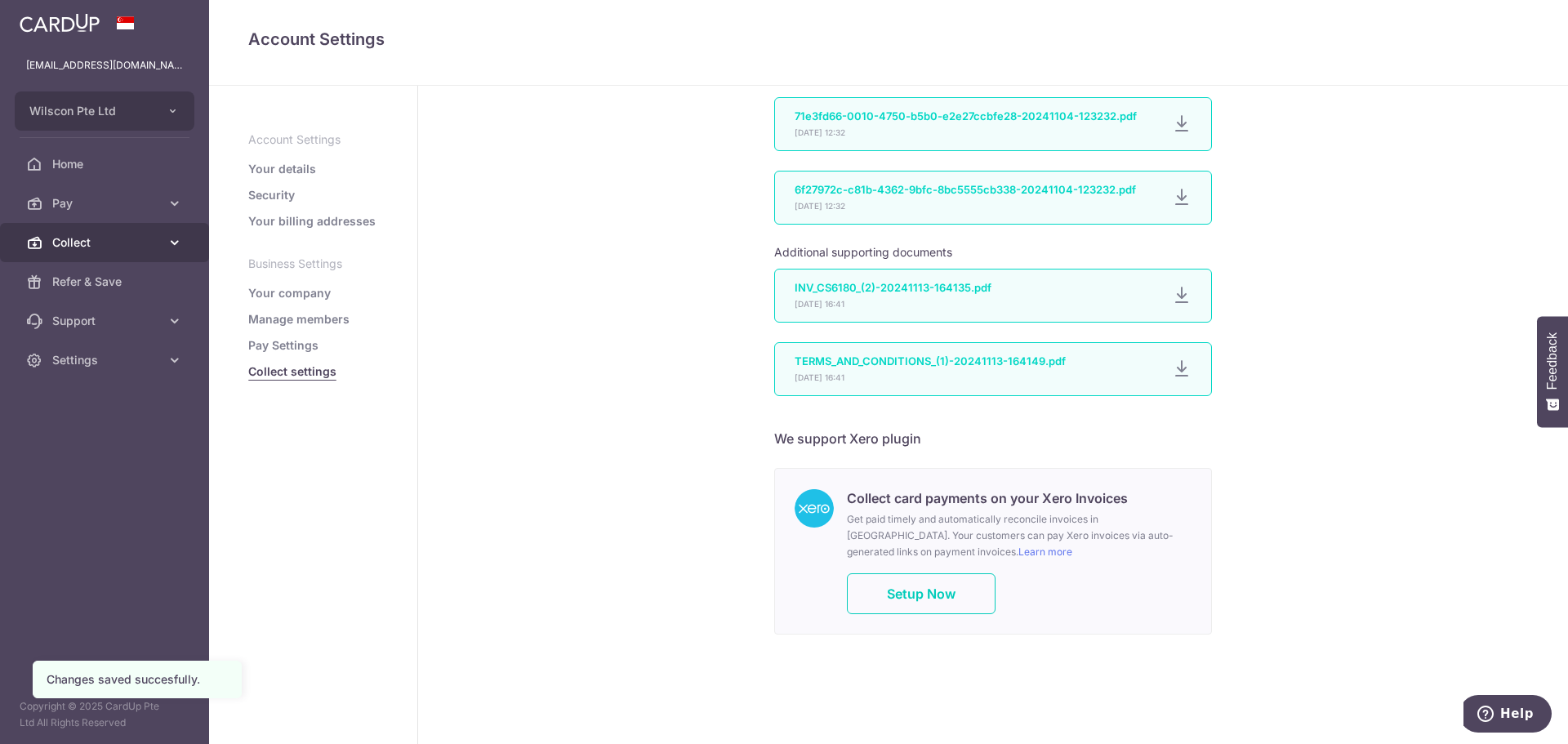
click at [89, 231] on link "Collect" at bounding box center [104, 243] width 209 height 40
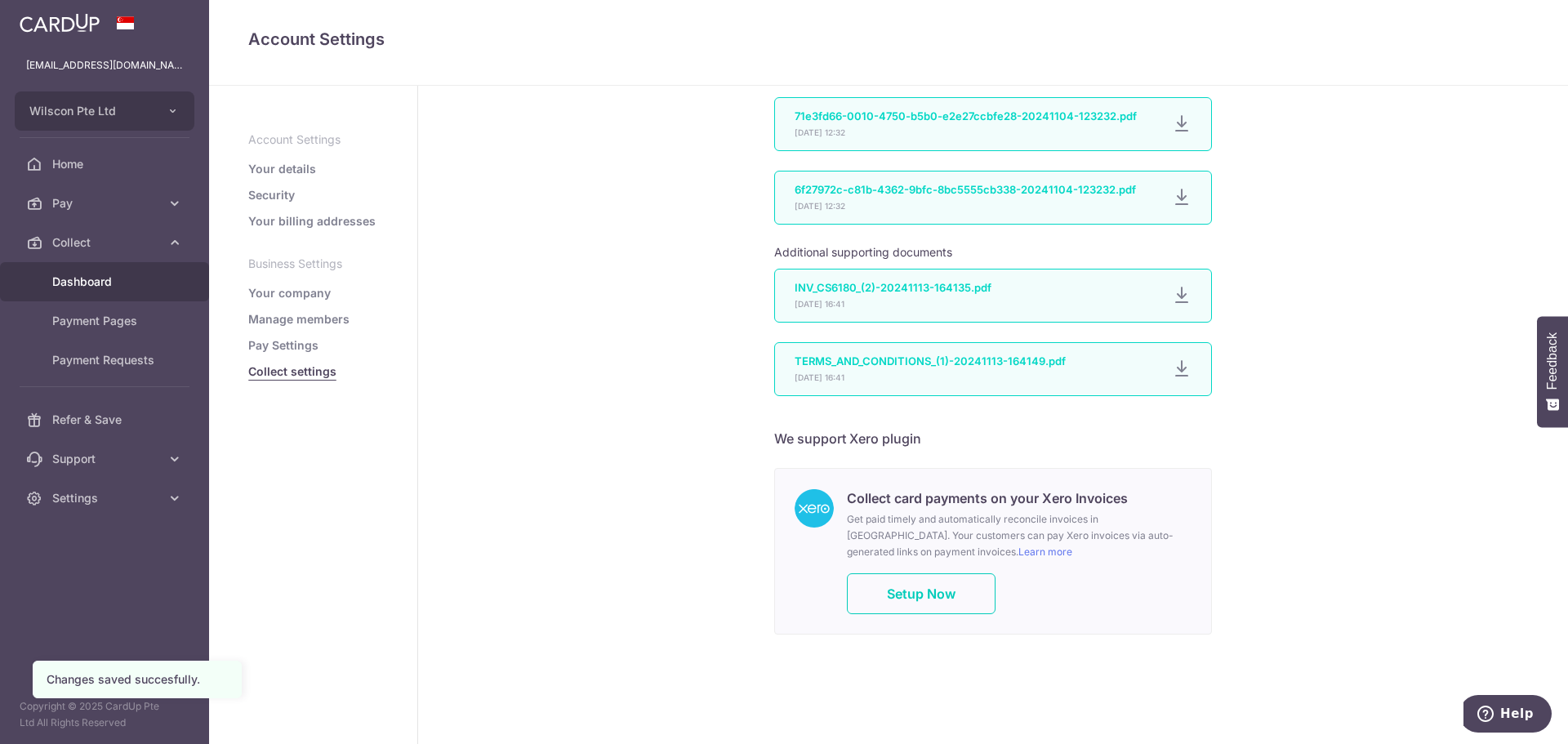
click at [103, 275] on span "Dashboard" at bounding box center [106, 281] width 108 height 16
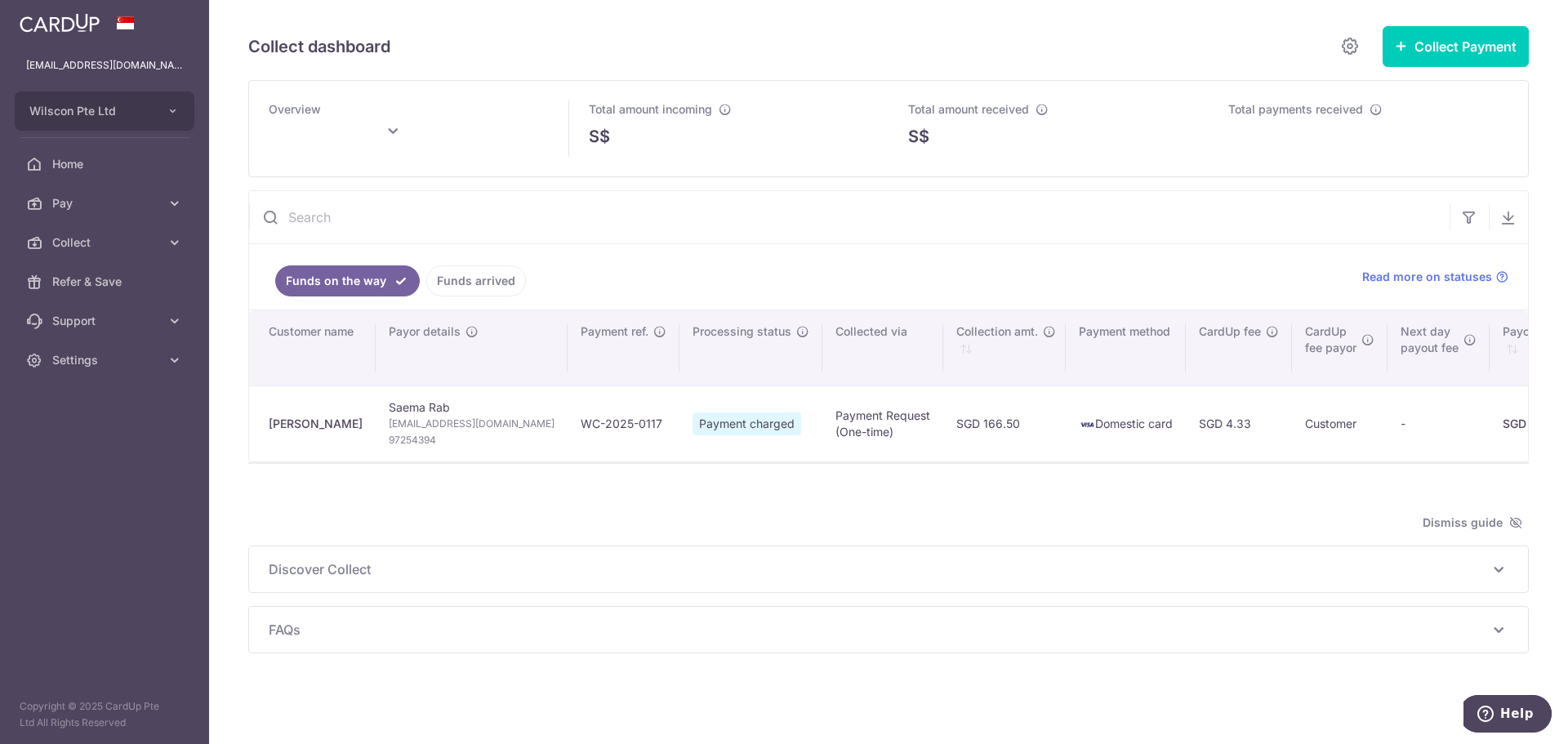
scroll to position [0, 457]
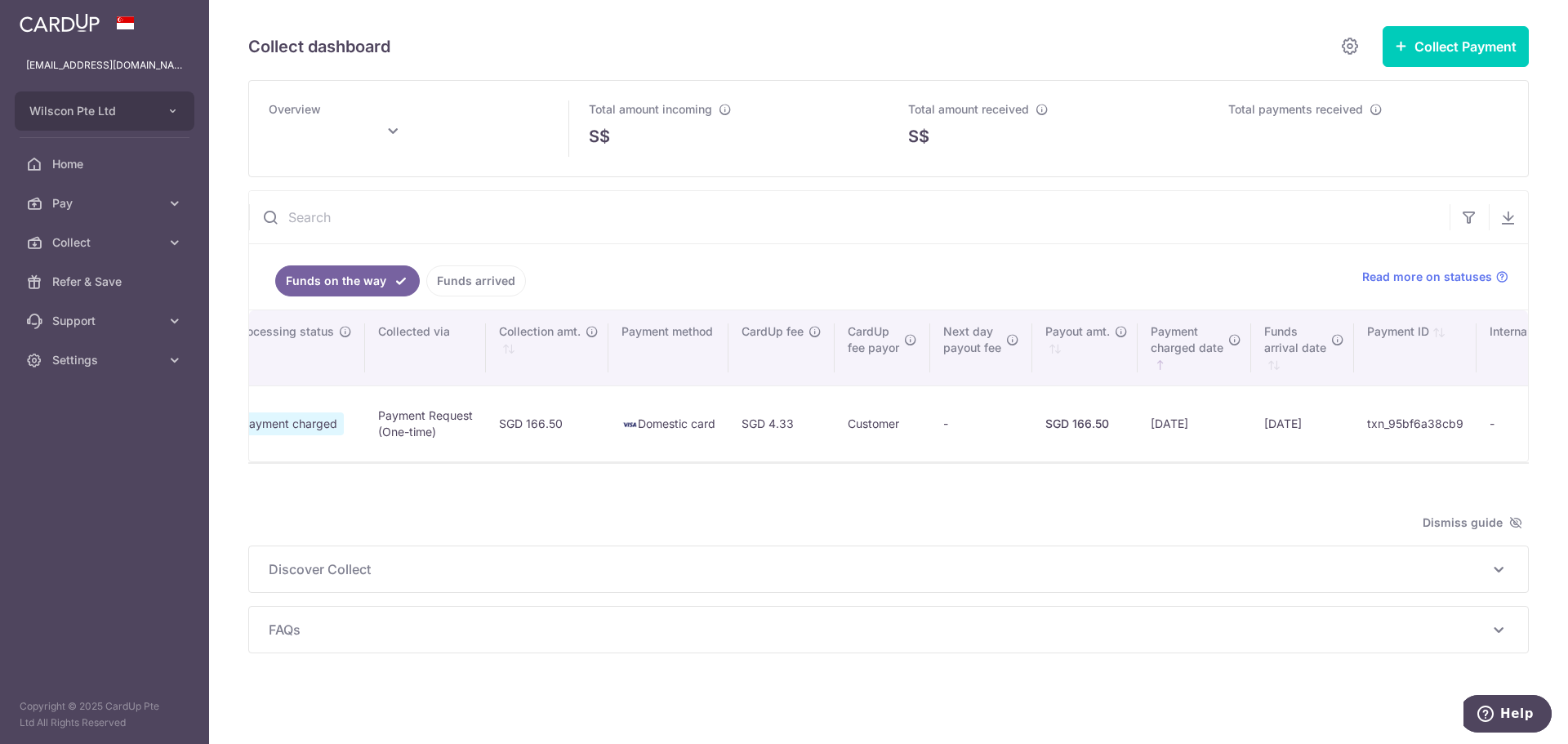
click at [426, 270] on link "Funds arrived" at bounding box center [476, 280] width 100 height 31
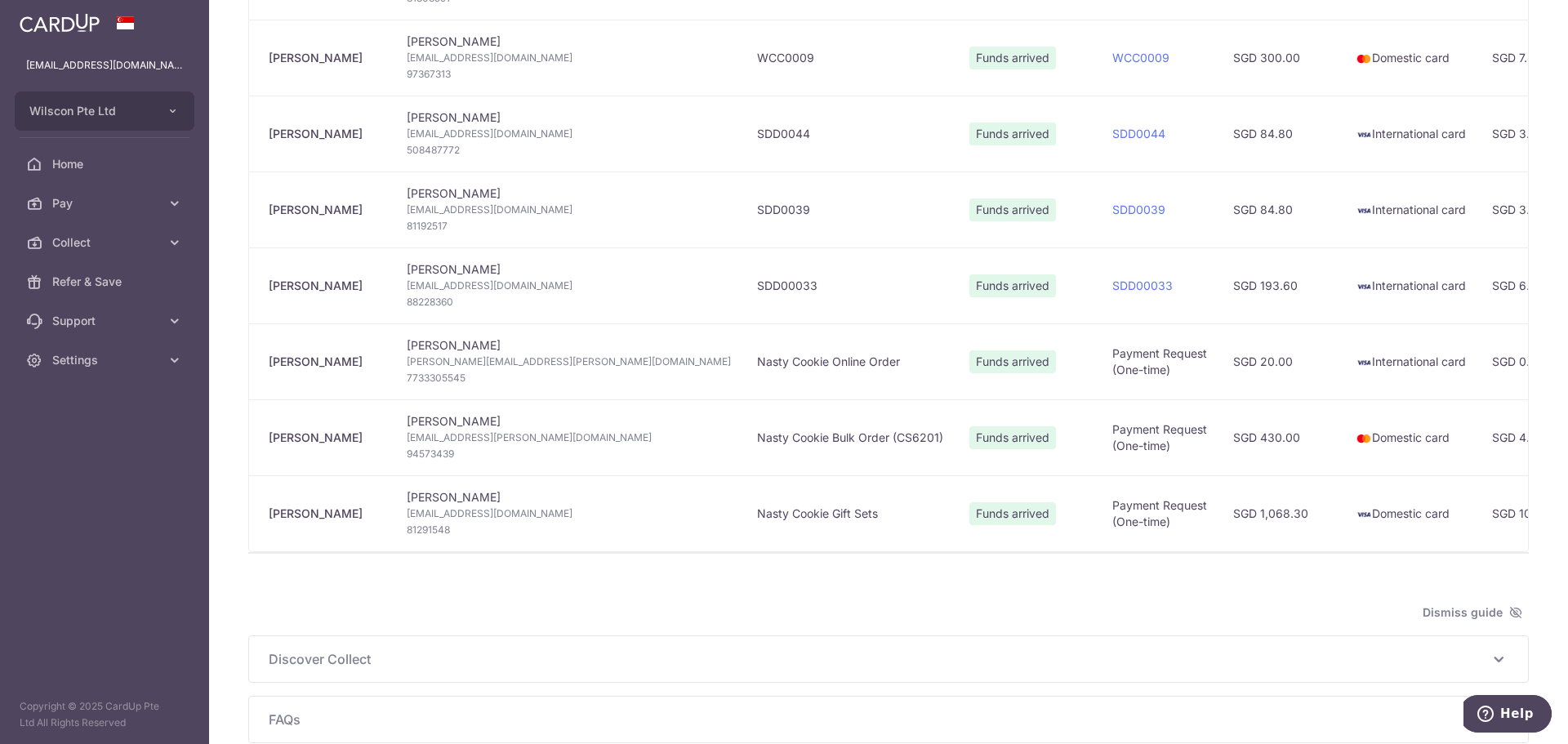
scroll to position [1222, 0]
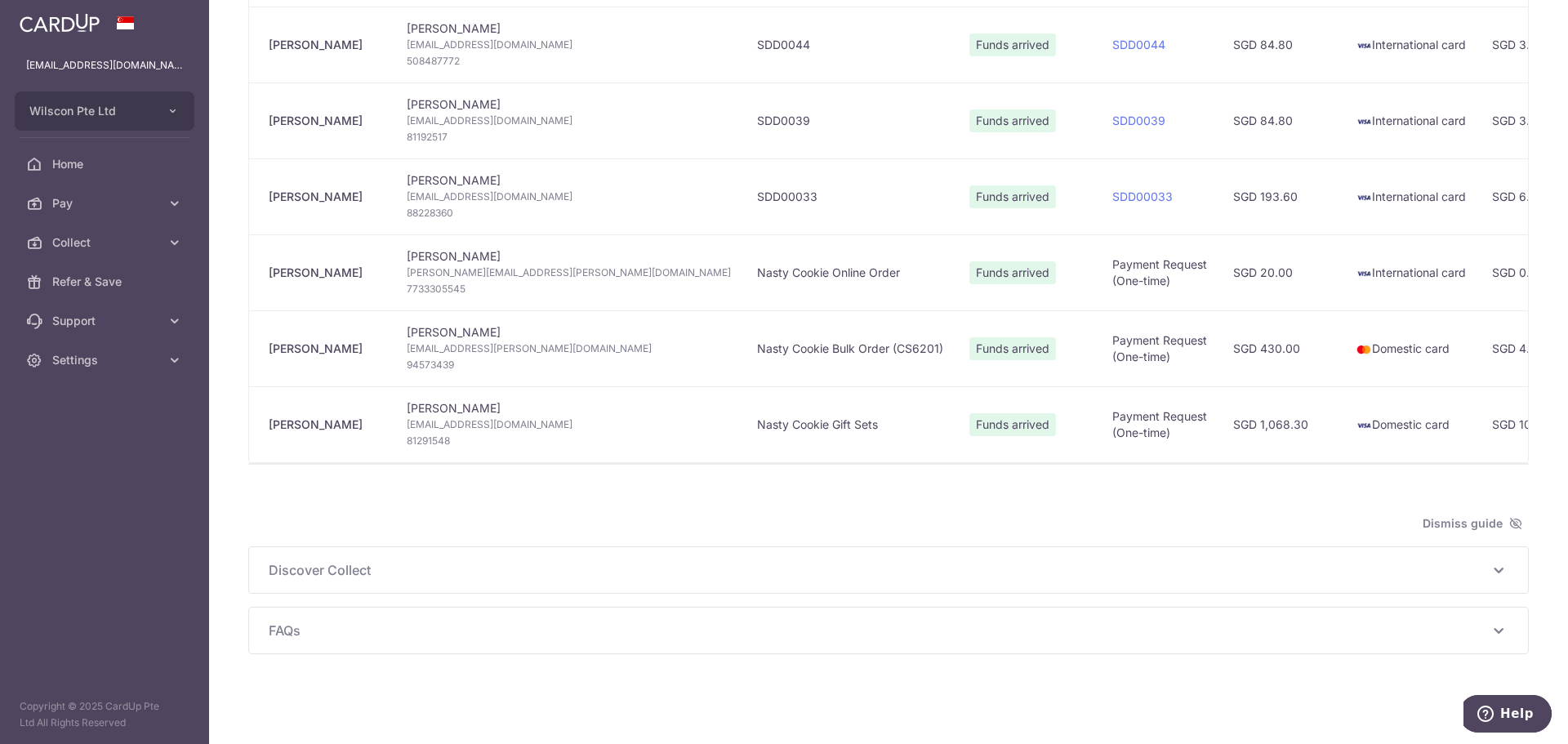
type input "[DATE]"
click at [989, 558] on div "Discover Collect The multiple ways to collect payments: via Payment Requests To…" at bounding box center [888, 570] width 1279 height 46
click at [1489, 570] on icon at bounding box center [1498, 569] width 20 height 20
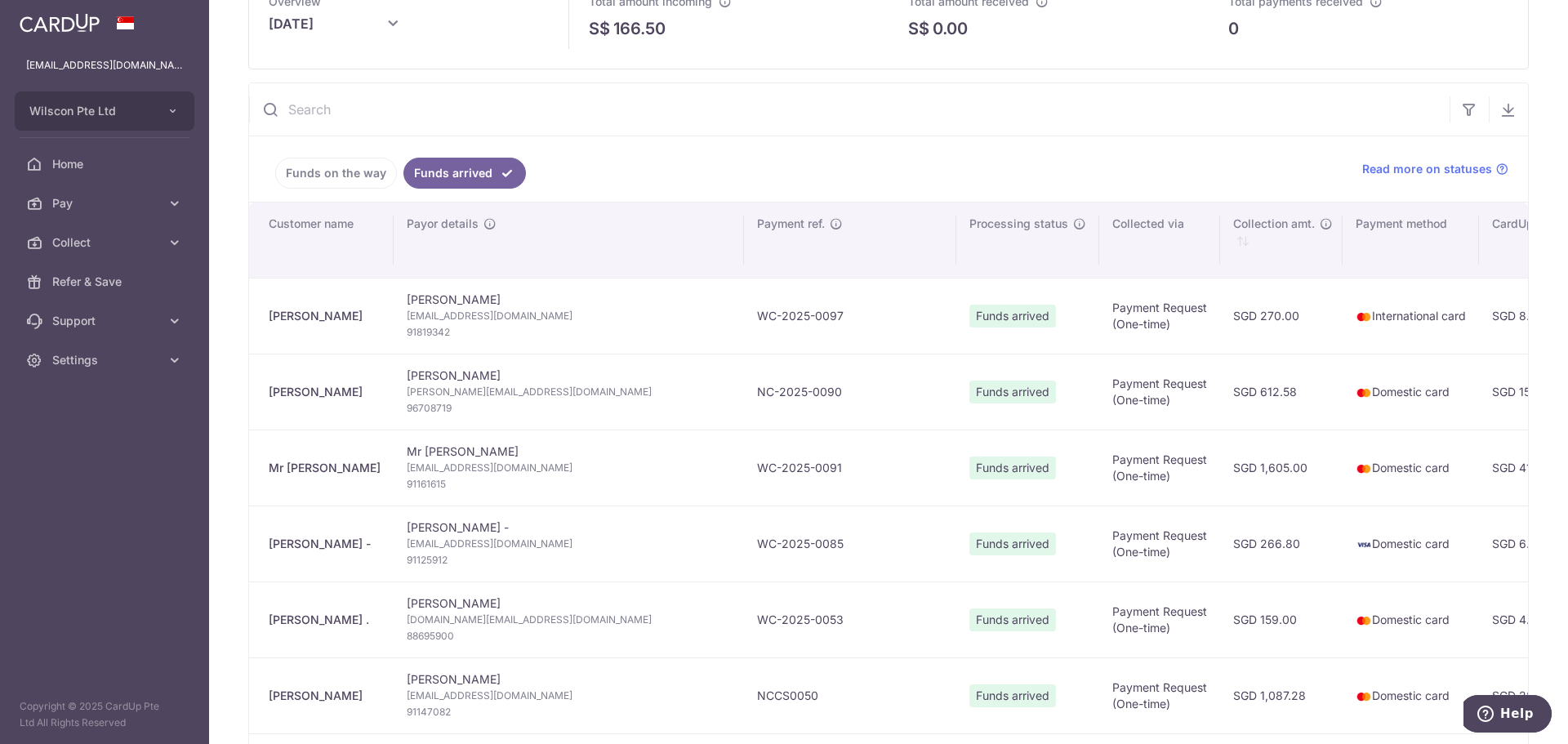
scroll to position [12, 0]
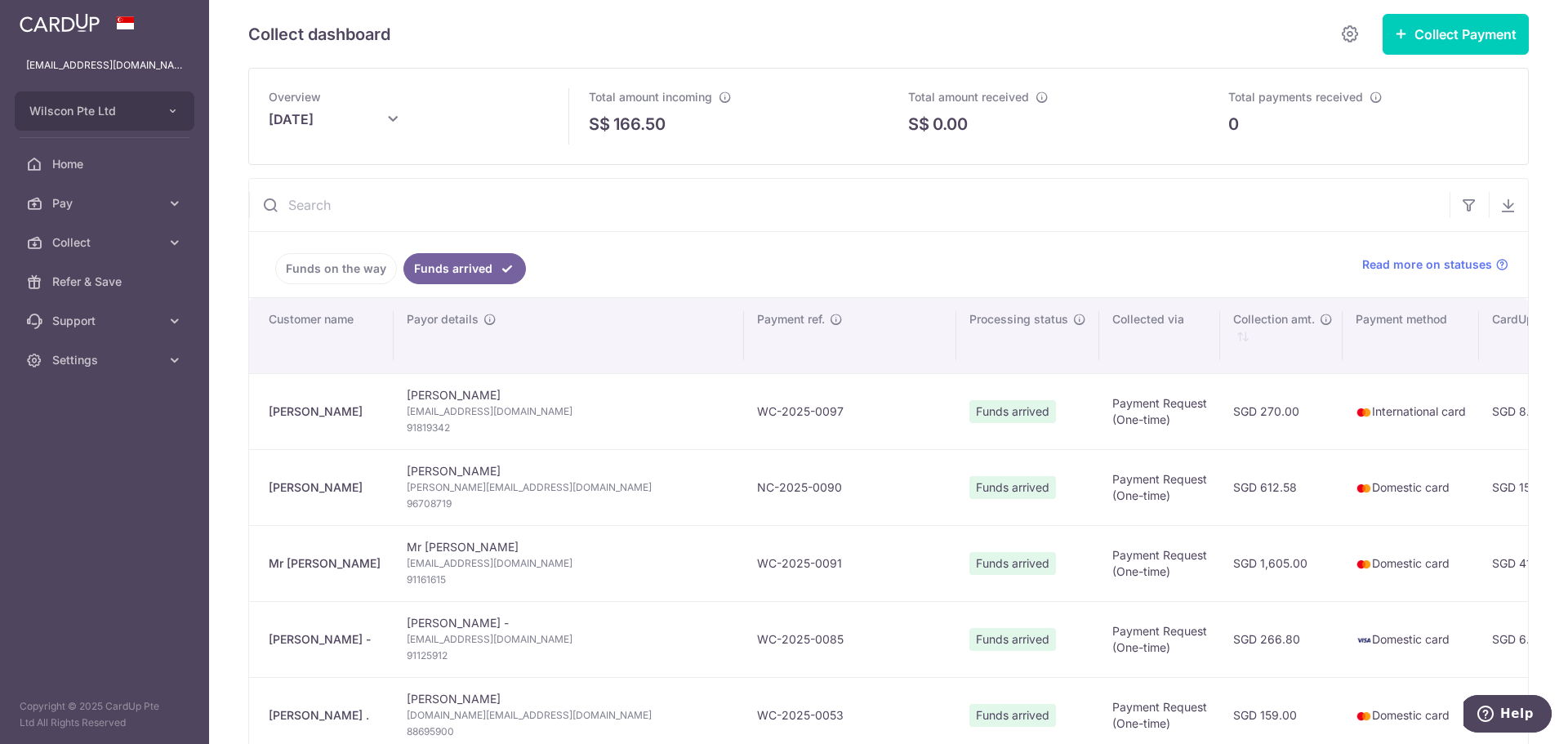
click at [305, 261] on link "Funds on the way" at bounding box center [335, 268] width 121 height 31
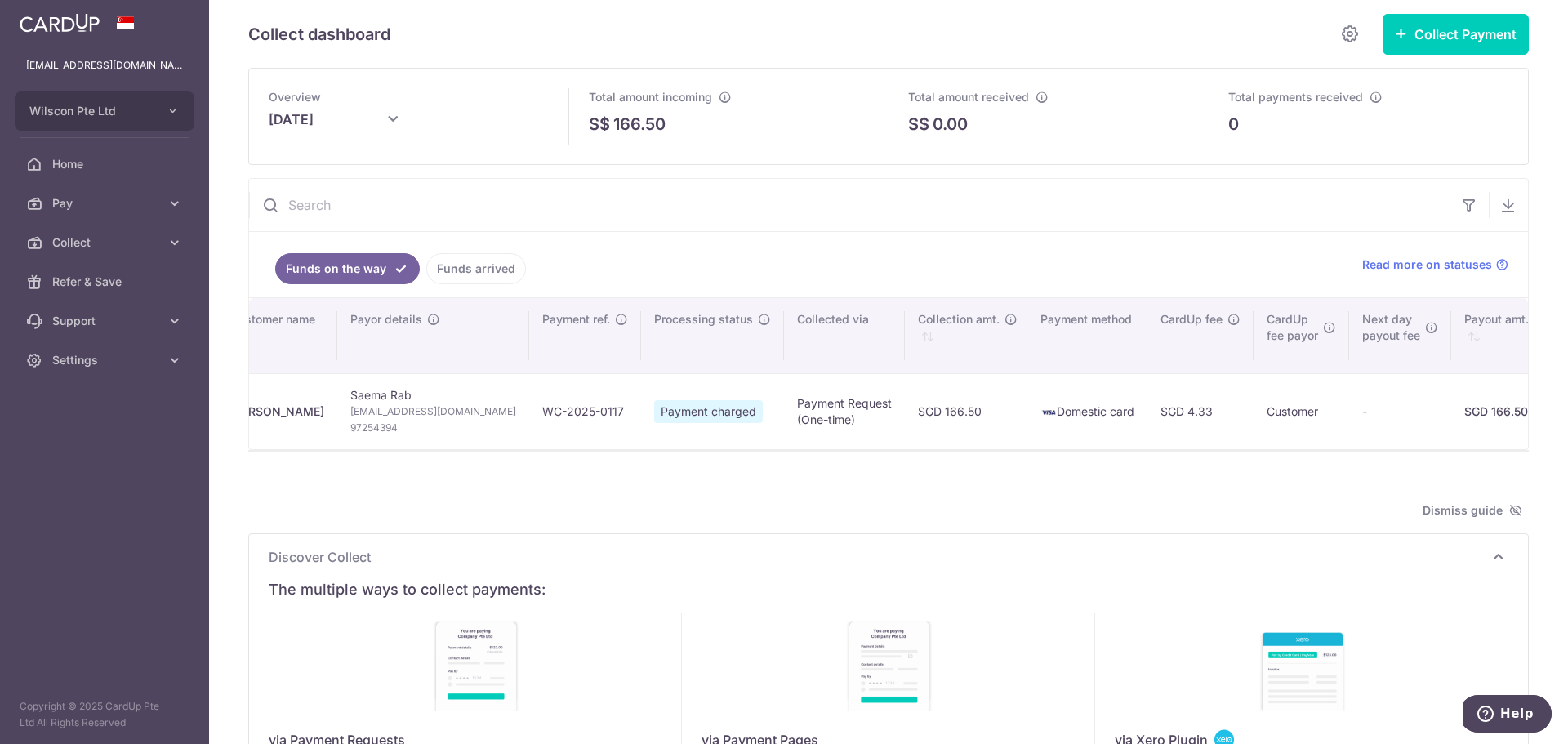
scroll to position [0, 0]
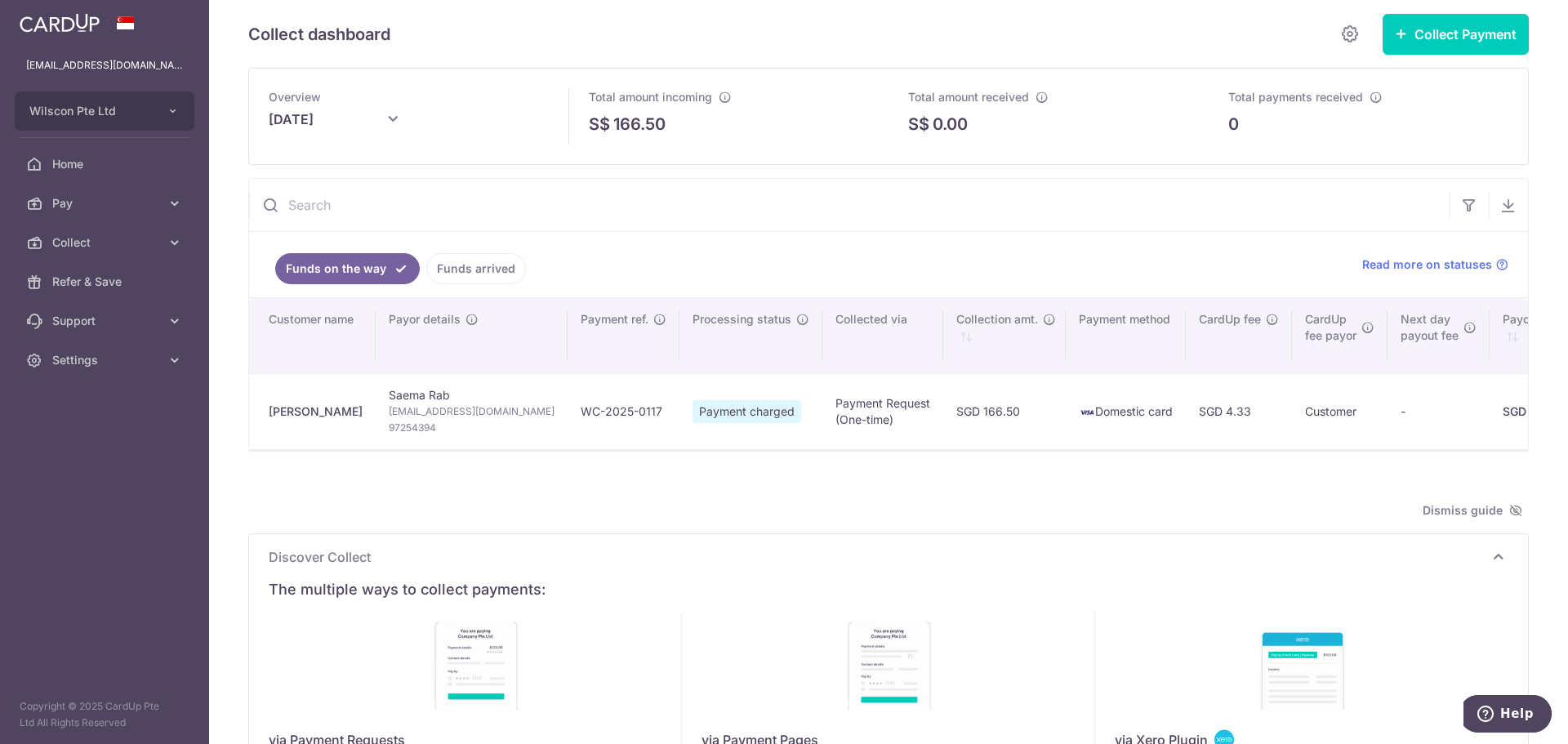
click at [497, 281] on link "Funds arrived" at bounding box center [476, 268] width 100 height 31
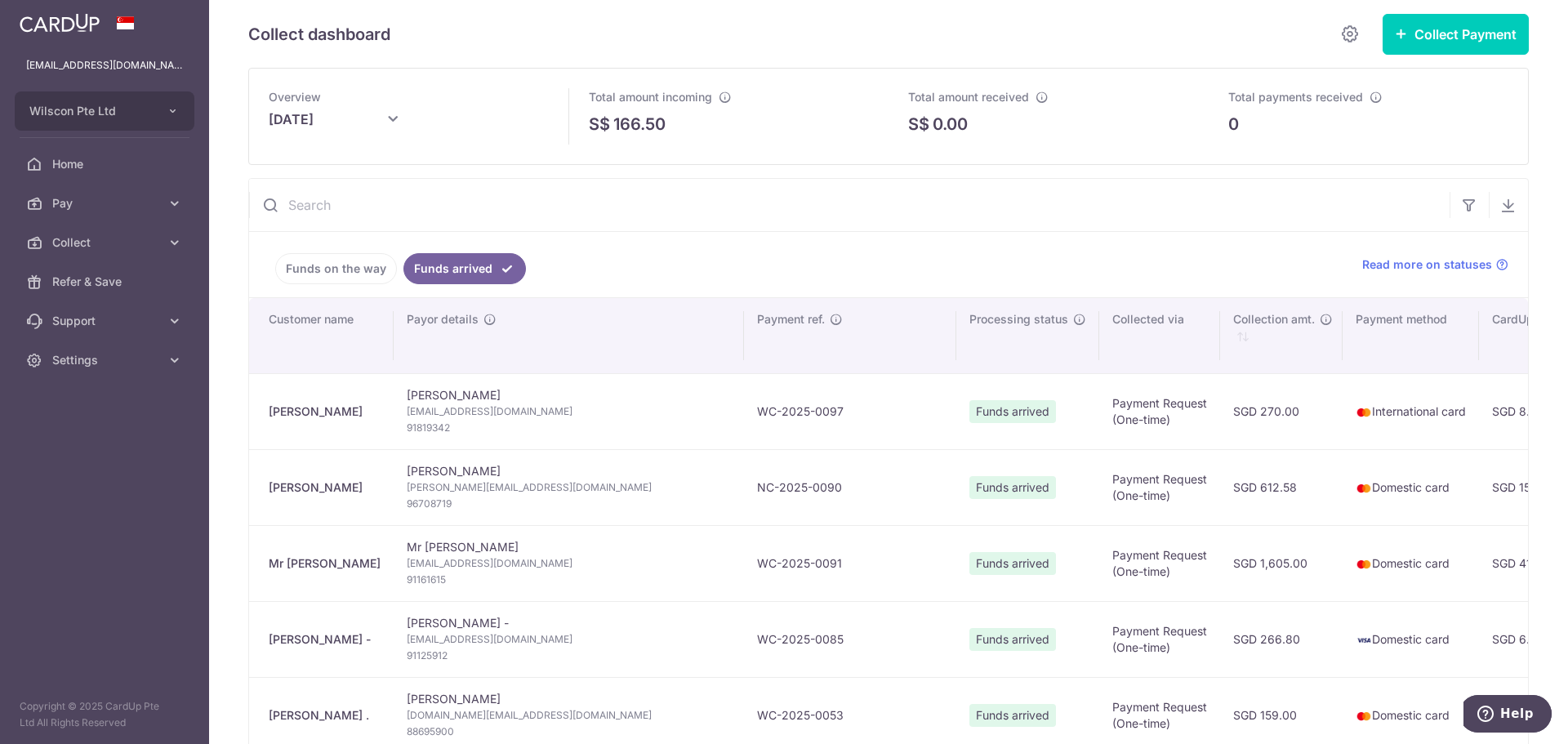
click at [744, 406] on td "WC-2025-0097" at bounding box center [851, 411] width 213 height 76
click at [744, 409] on td "WC-2025-0097" at bounding box center [851, 411] width 213 height 76
click at [744, 387] on td "WC-2025-0097" at bounding box center [851, 411] width 213 height 76
